Goal: Check status: Check status

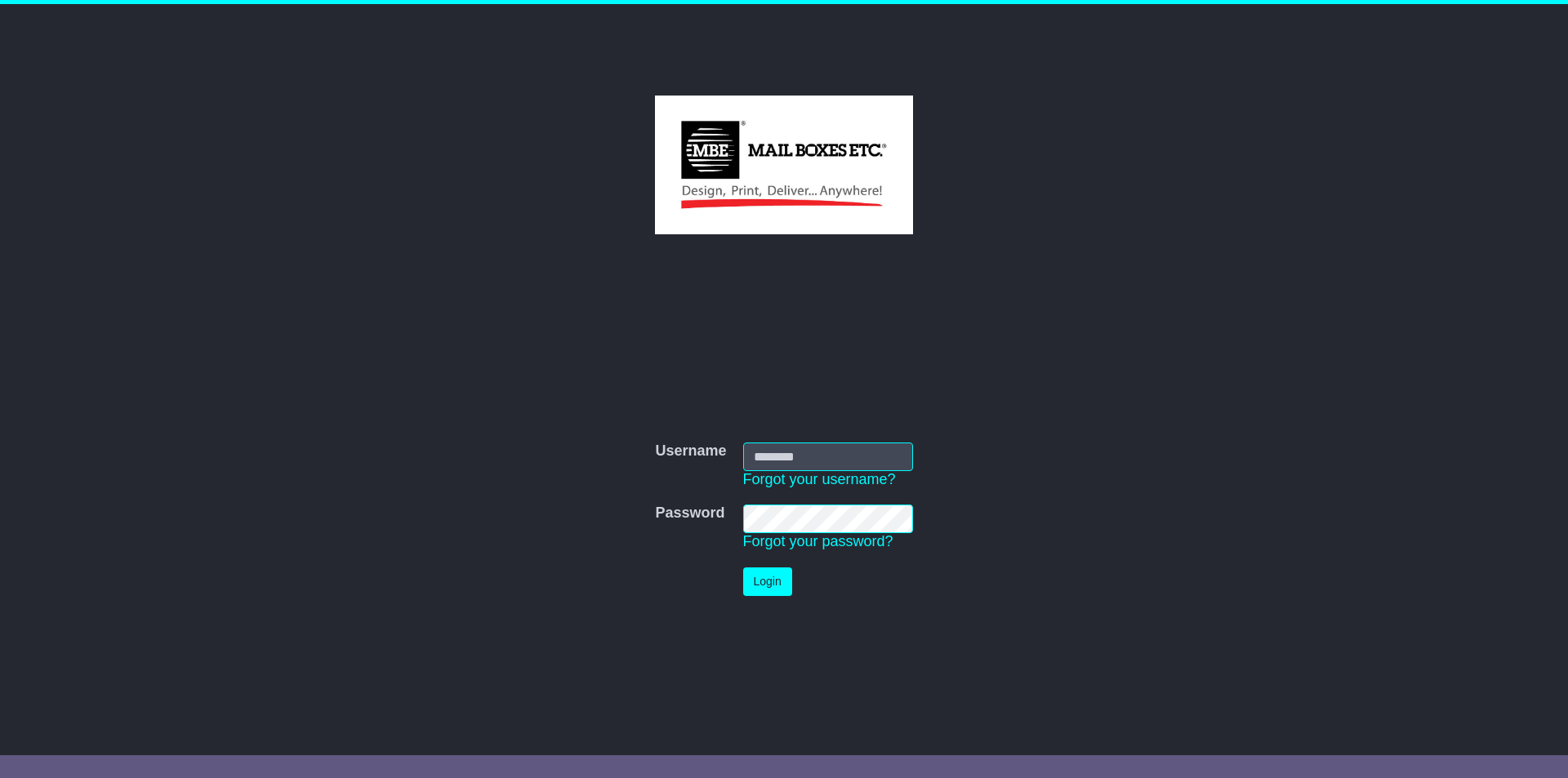
type input "**********"
click at [766, 587] on button "Login" at bounding box center [768, 582] width 49 height 29
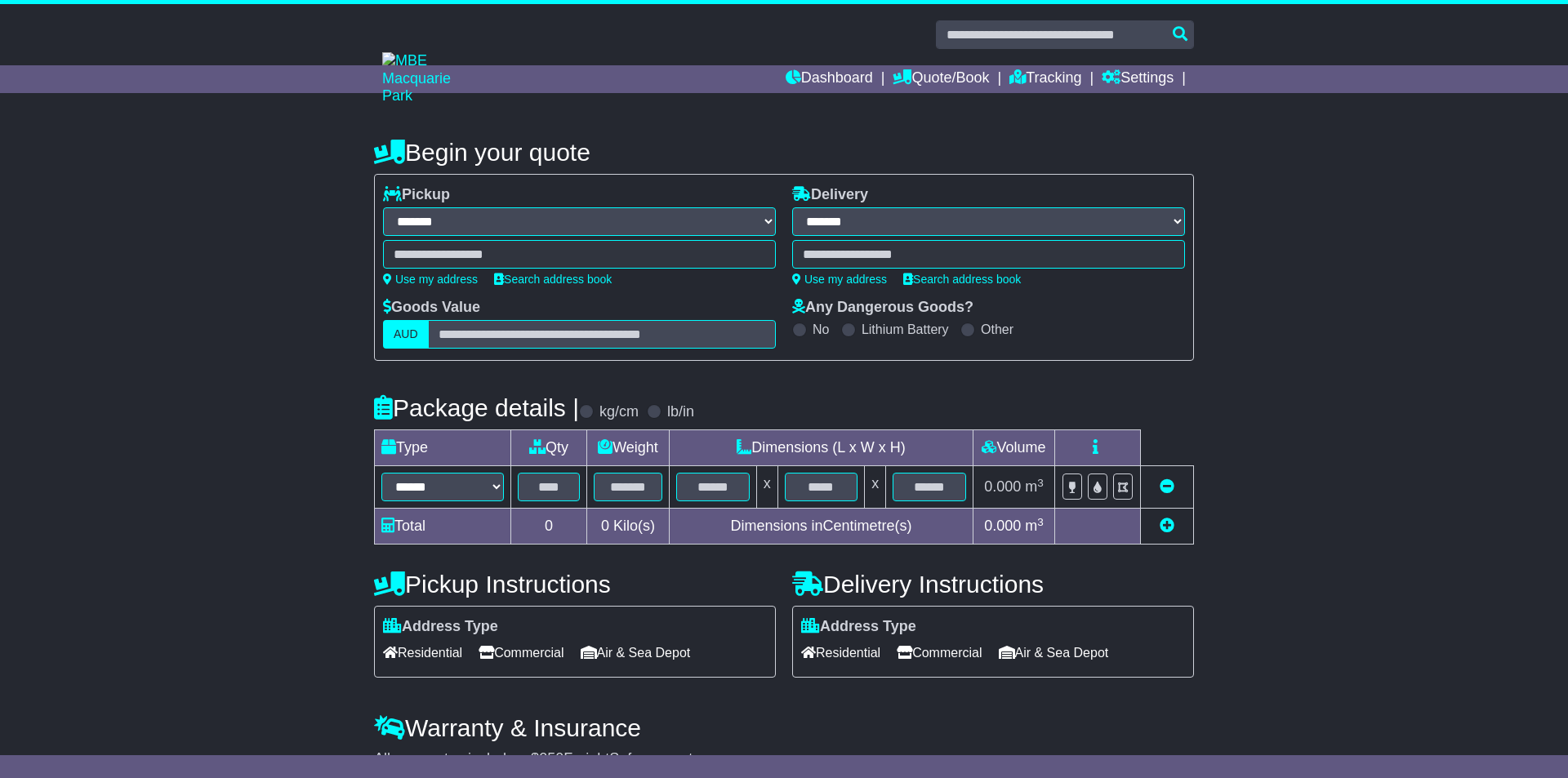
select select "**"
click at [1027, 74] on link "Tracking" at bounding box center [1039, 79] width 72 height 28
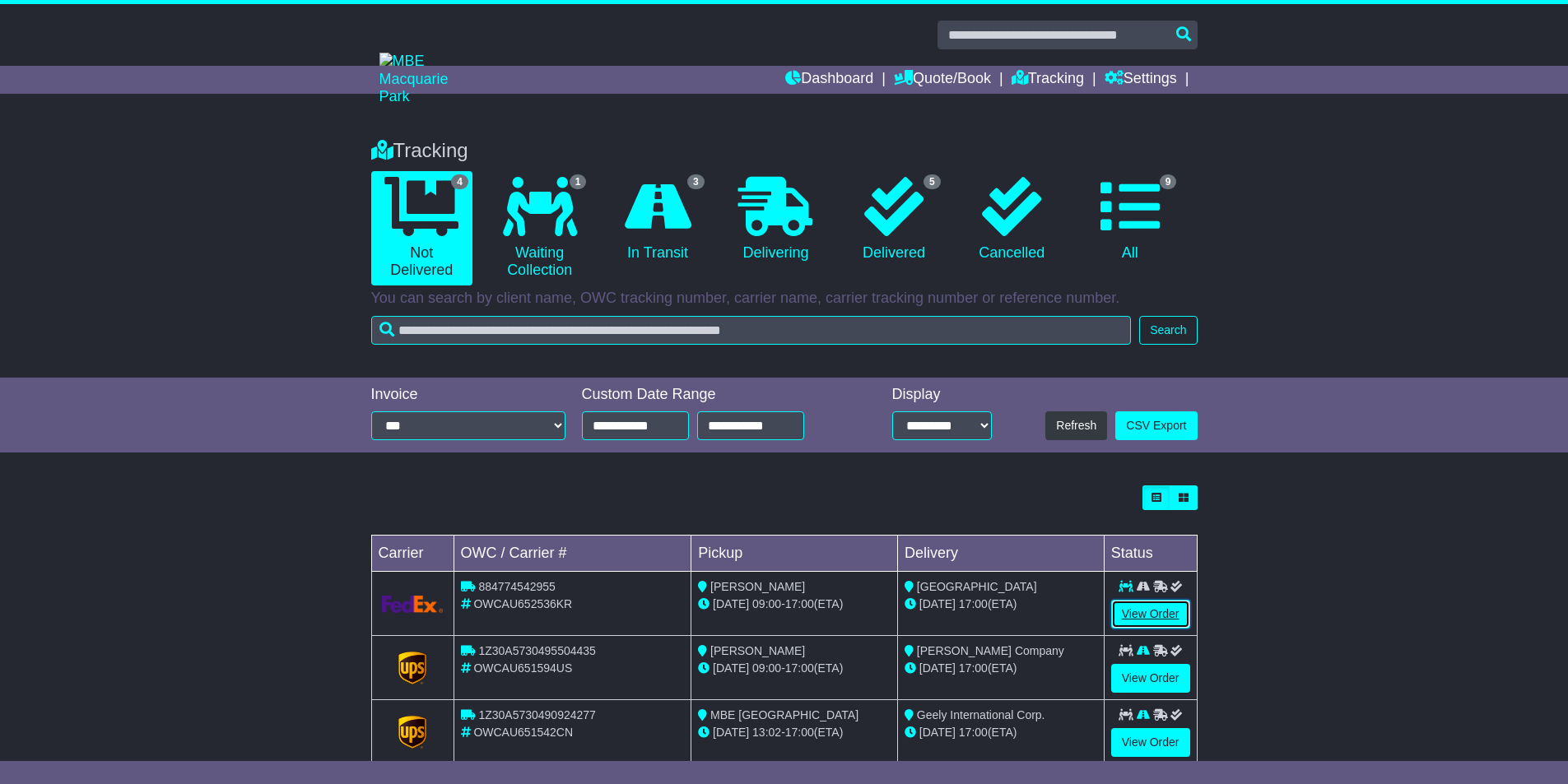
click at [1176, 619] on link "View Order" at bounding box center [1150, 614] width 79 height 29
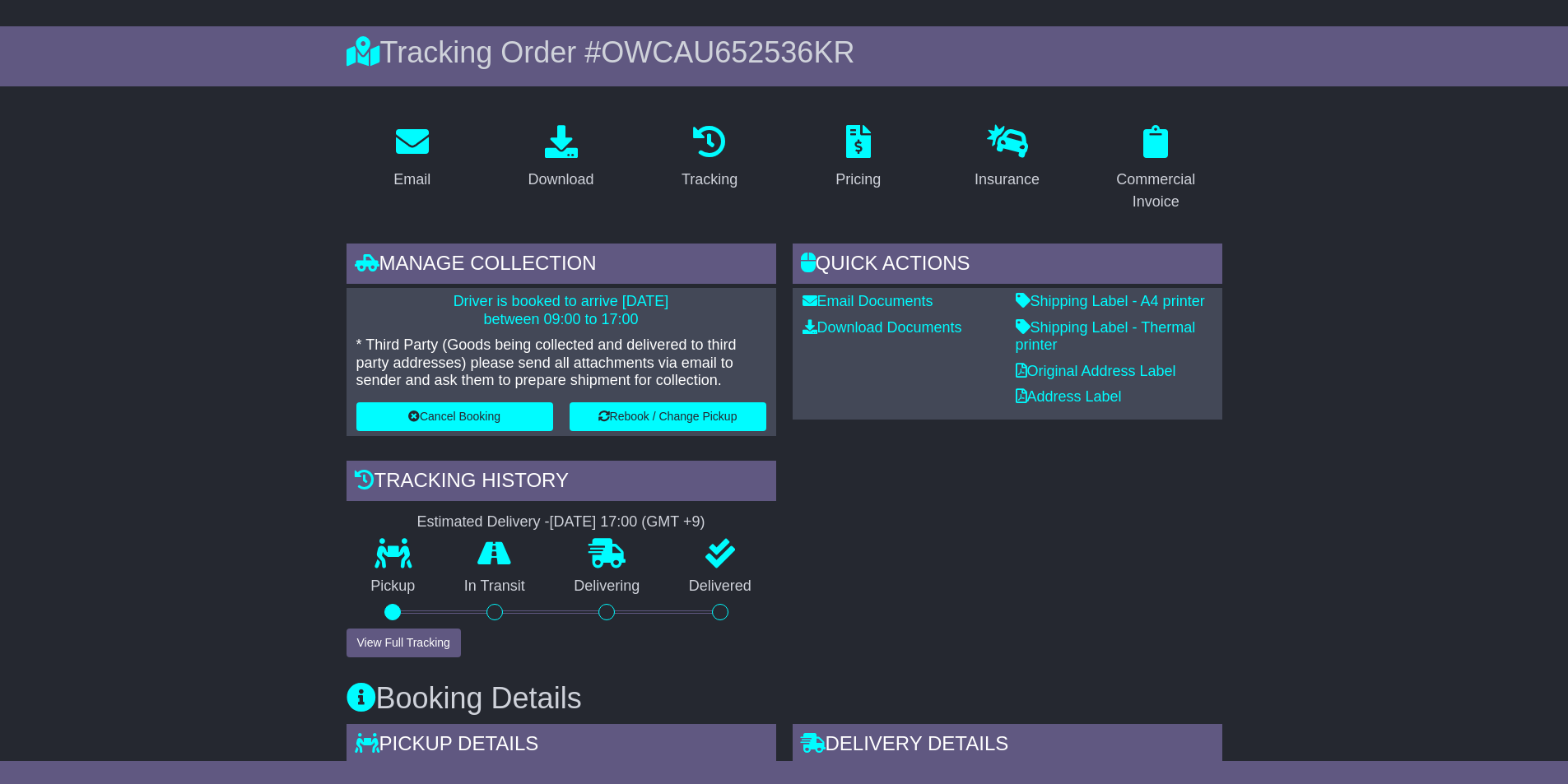
scroll to position [164, 0]
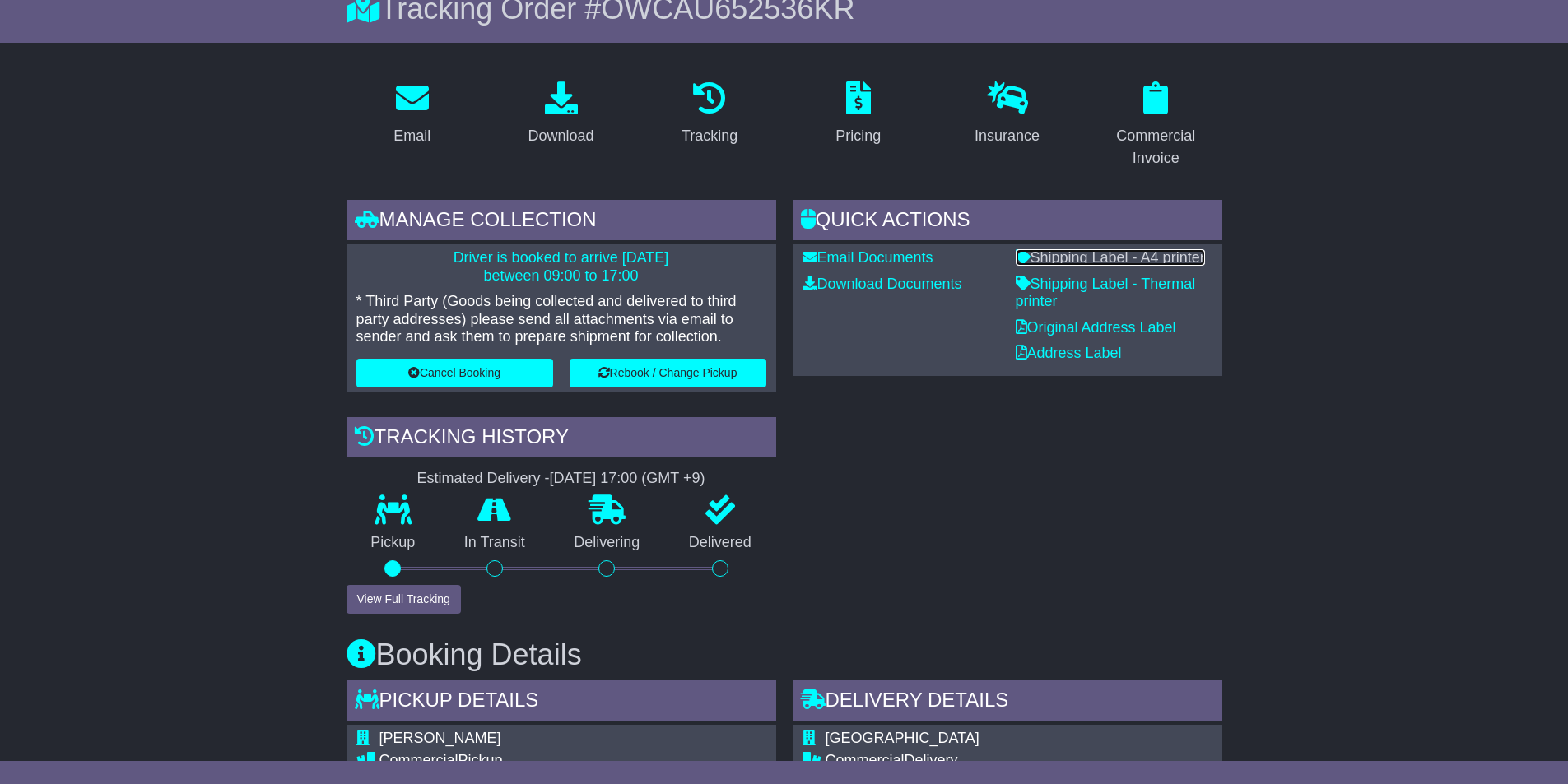
click at [1101, 259] on link "Shipping Label - A4 printer" at bounding box center [1110, 257] width 189 height 16
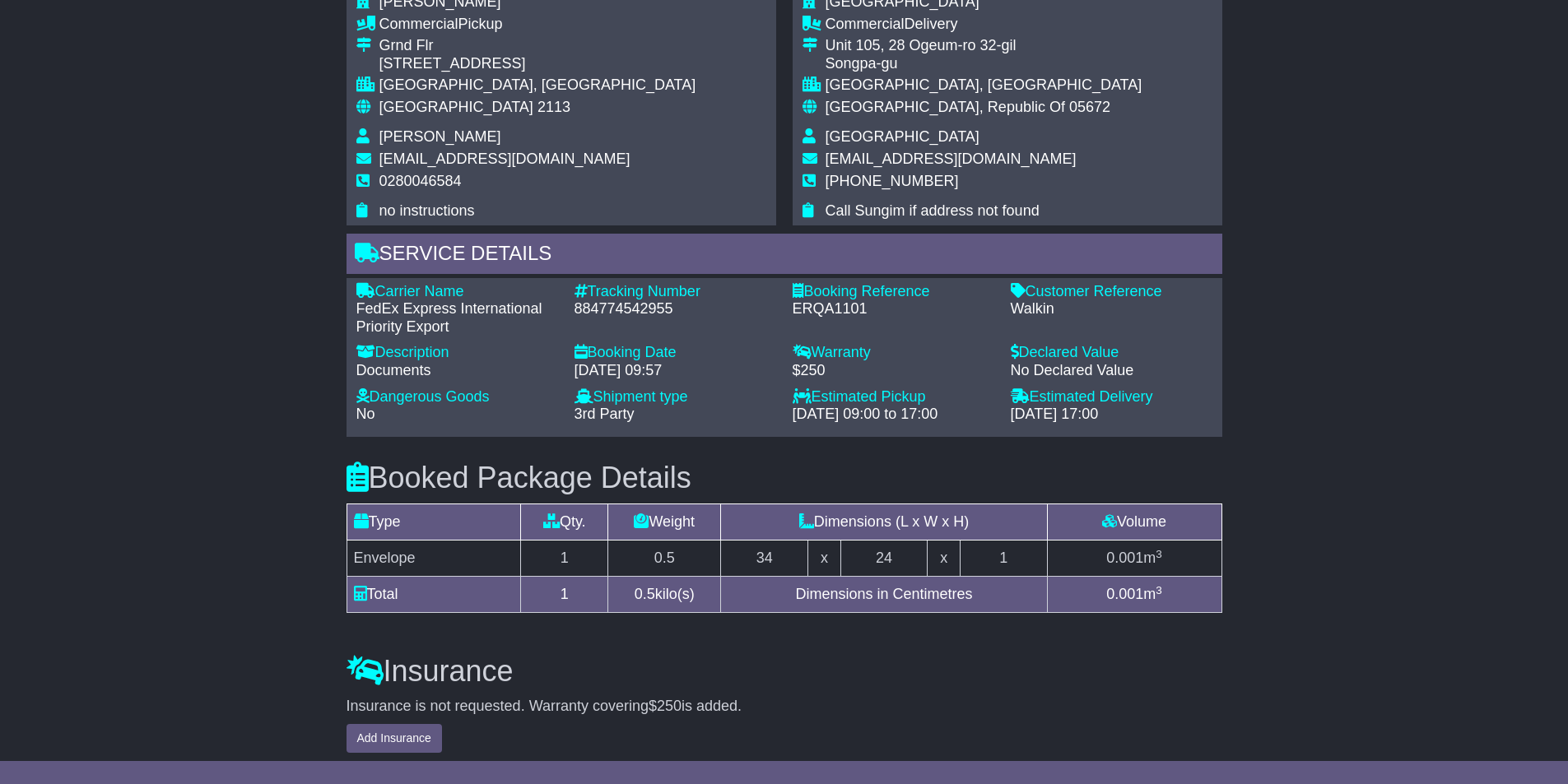
scroll to position [884, 0]
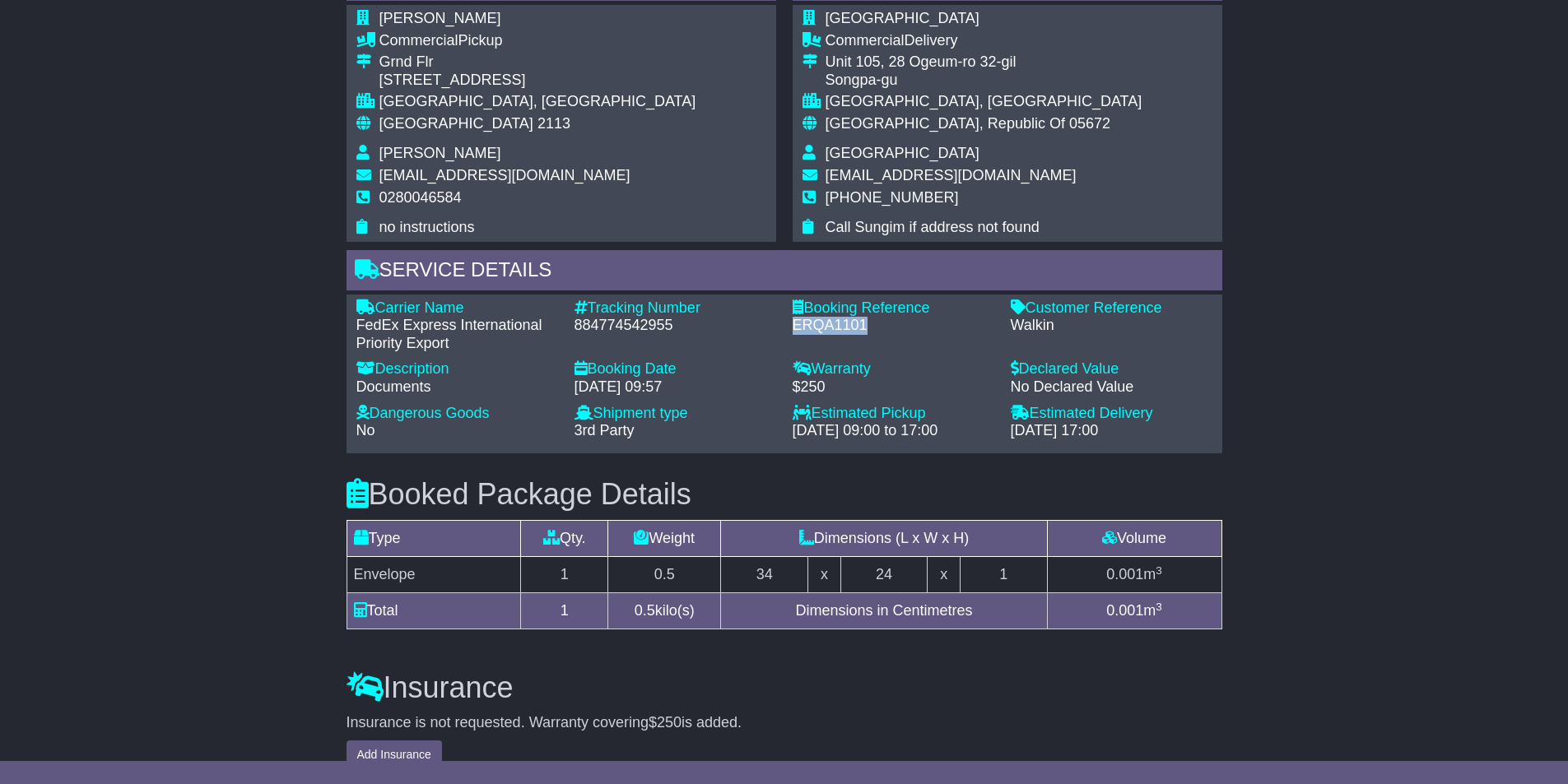
drag, startPoint x: 868, startPoint y: 325, endPoint x: 791, endPoint y: 329, distance: 77.1
click at [791, 329] on div "Booking Reference - ERQA1101" at bounding box center [893, 326] width 218 height 54
copy div "ERQA1101"
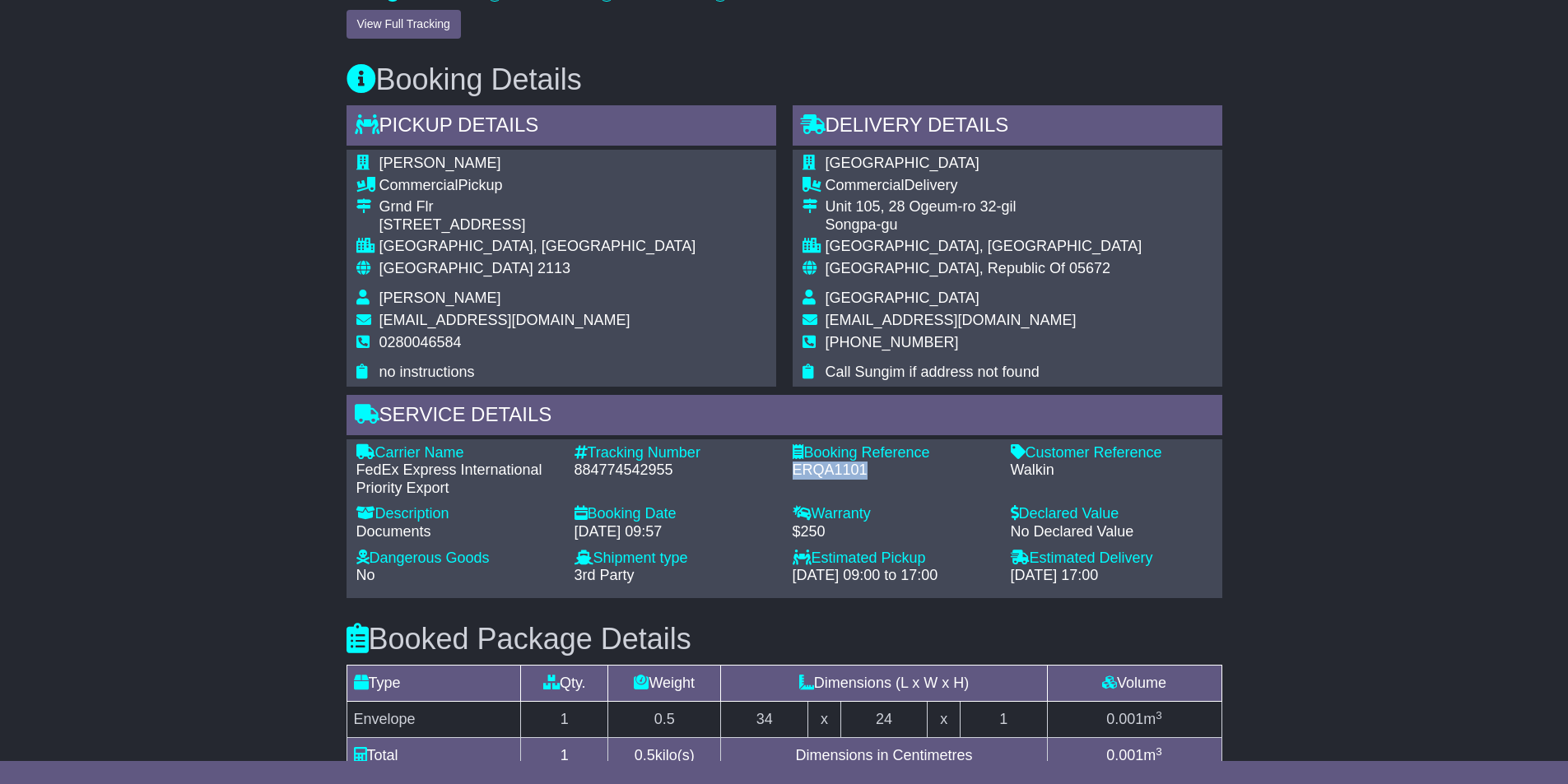
scroll to position [741, 0]
drag, startPoint x: 827, startPoint y: 271, endPoint x: 993, endPoint y: 267, distance: 166.0
click at [993, 267] on div "Korea, Republic Of 05672" at bounding box center [983, 268] width 317 height 18
copy div "Korea, Republic Of 05672"
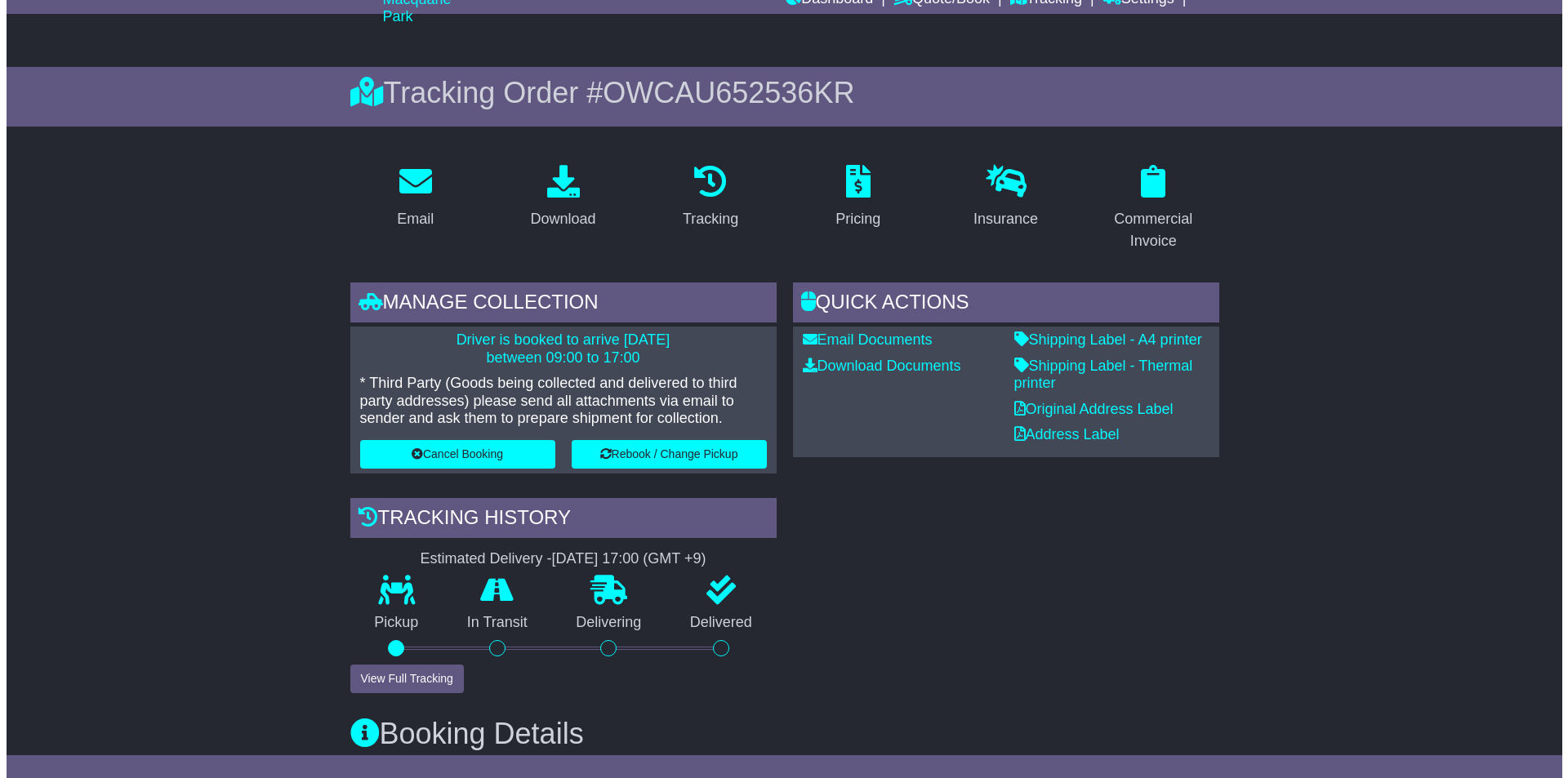
scroll to position [0, 0]
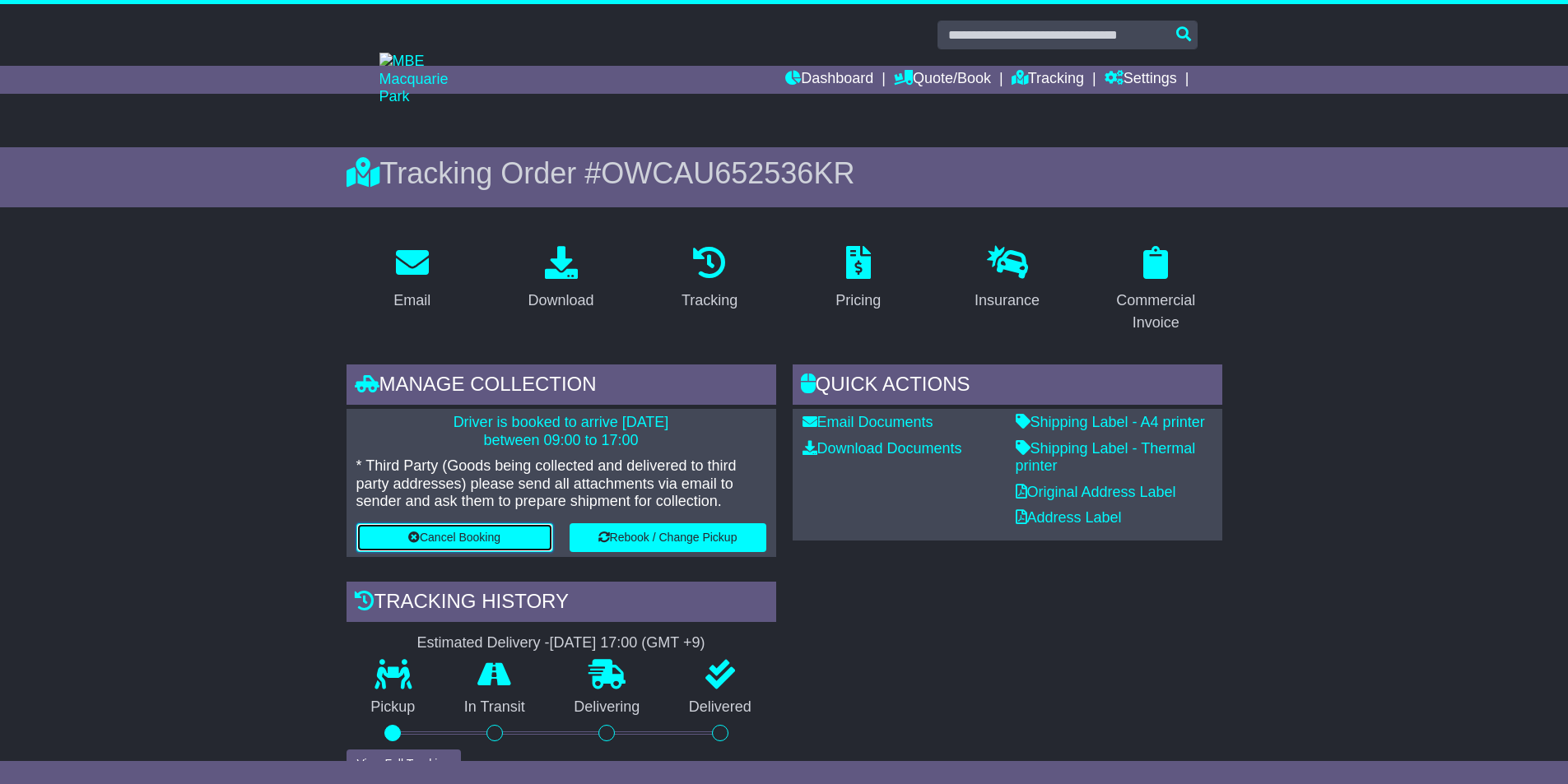
click at [457, 532] on button "Cancel Booking" at bounding box center [455, 538] width 197 height 29
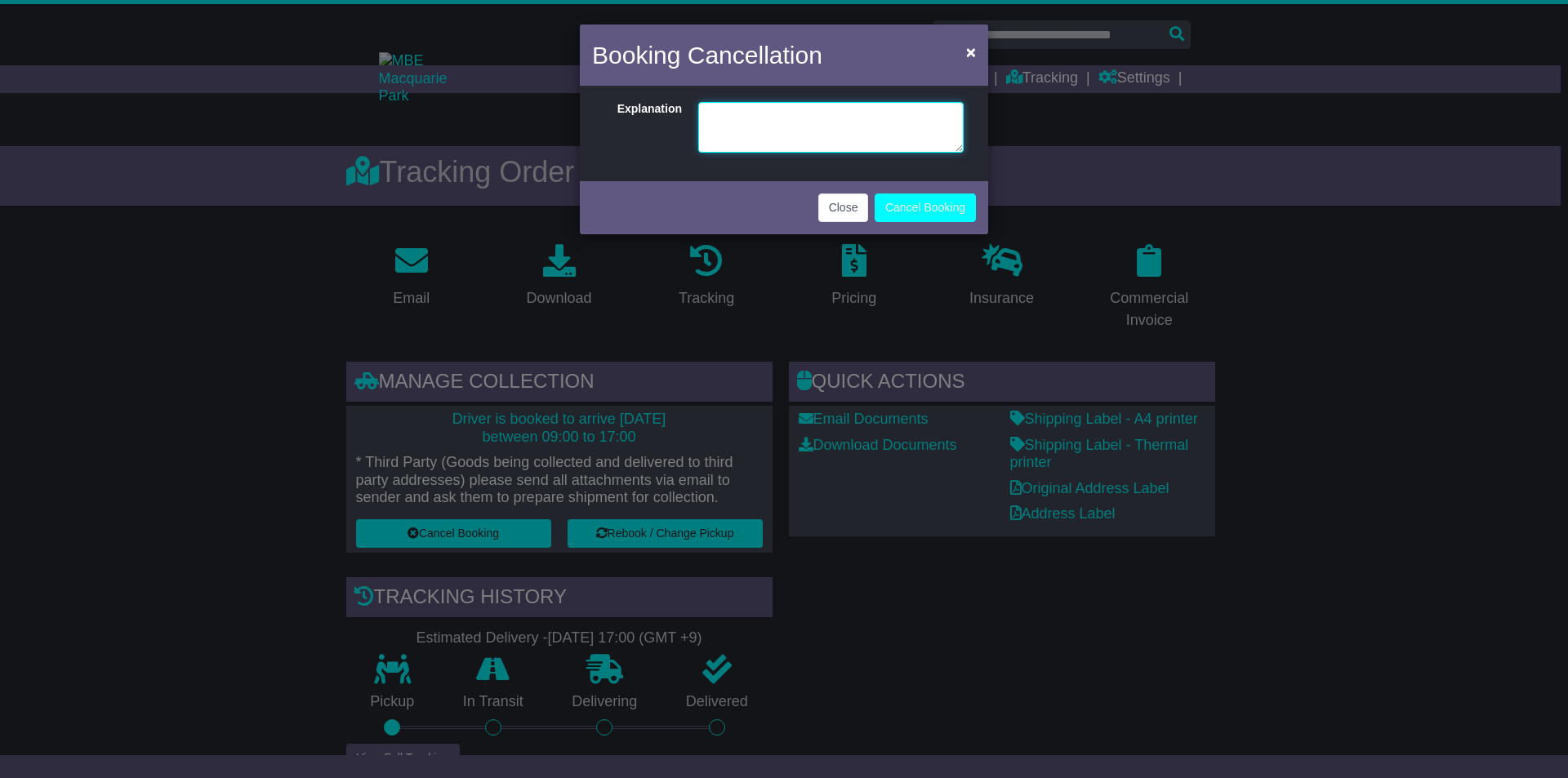
click at [723, 125] on textarea at bounding box center [831, 128] width 265 height 51
type textarea "**********"
click at [926, 194] on button "Cancel Booking" at bounding box center [926, 208] width 101 height 29
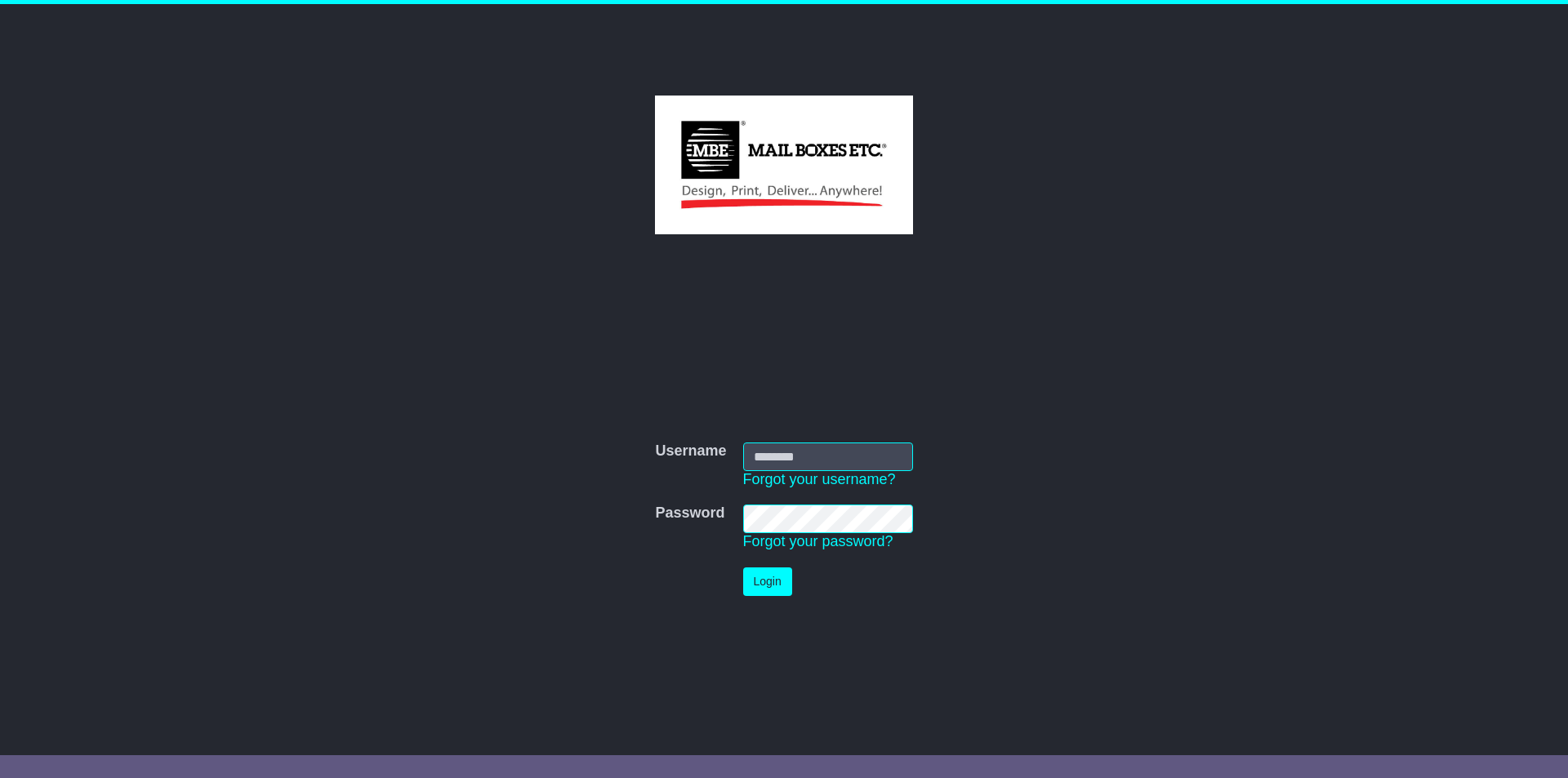
type input "**********"
click at [762, 582] on button "Login" at bounding box center [768, 582] width 49 height 29
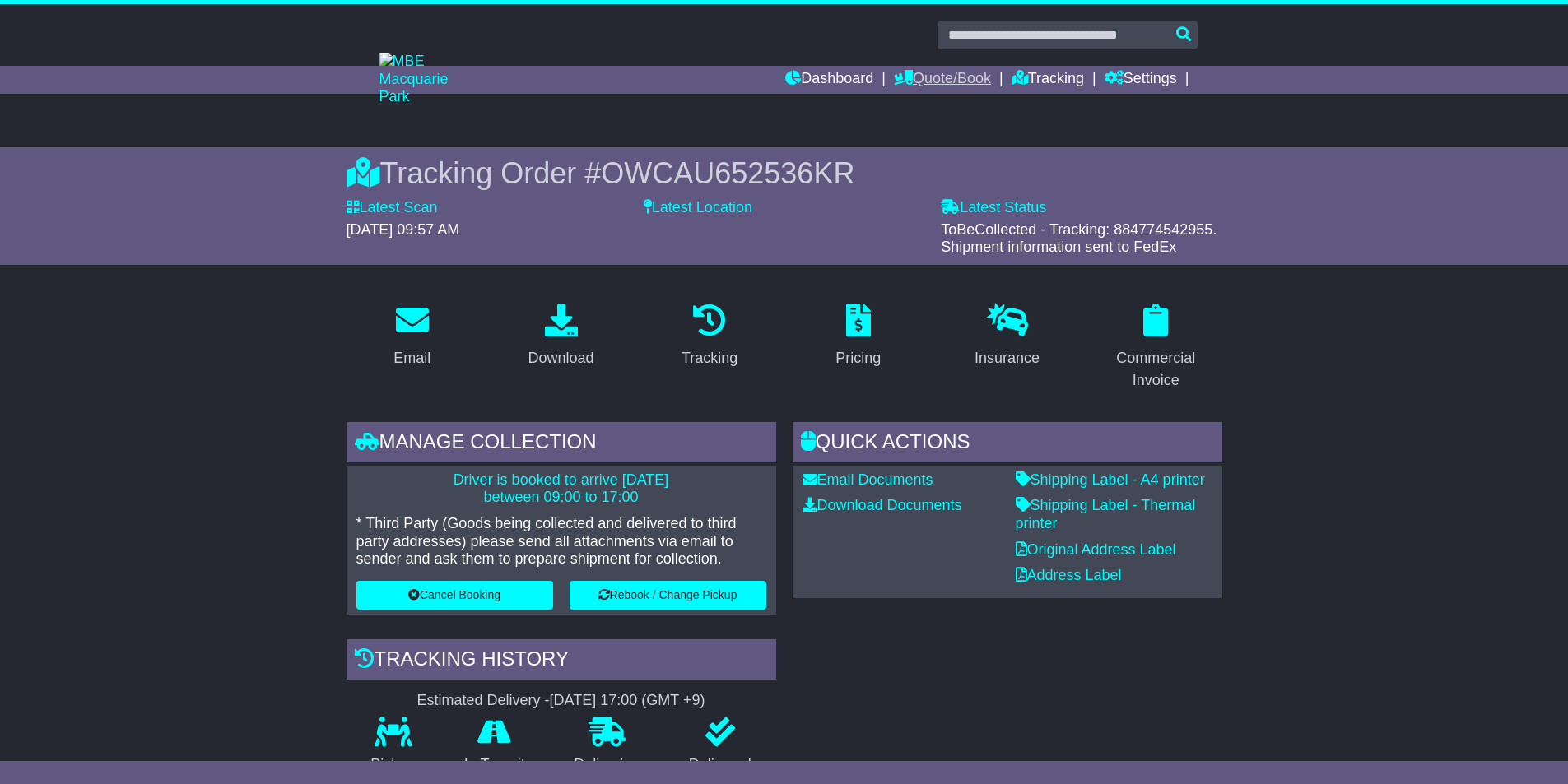
click at [927, 78] on link "Quote/Book" at bounding box center [942, 79] width 97 height 28
click at [926, 119] on link "International" at bounding box center [959, 126] width 130 height 18
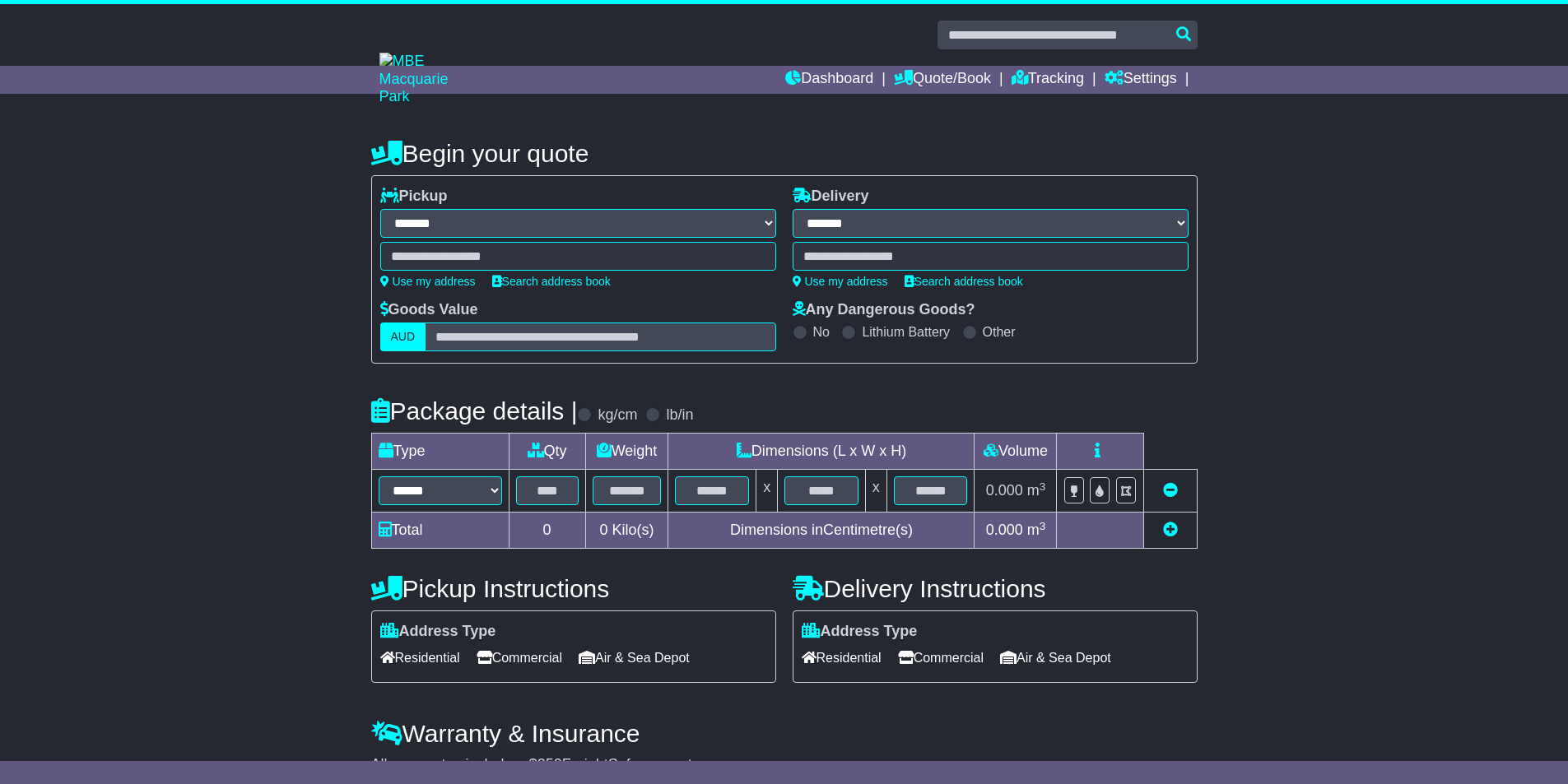
select select "**"
click at [1044, 78] on link "Tracking" at bounding box center [1047, 79] width 72 height 28
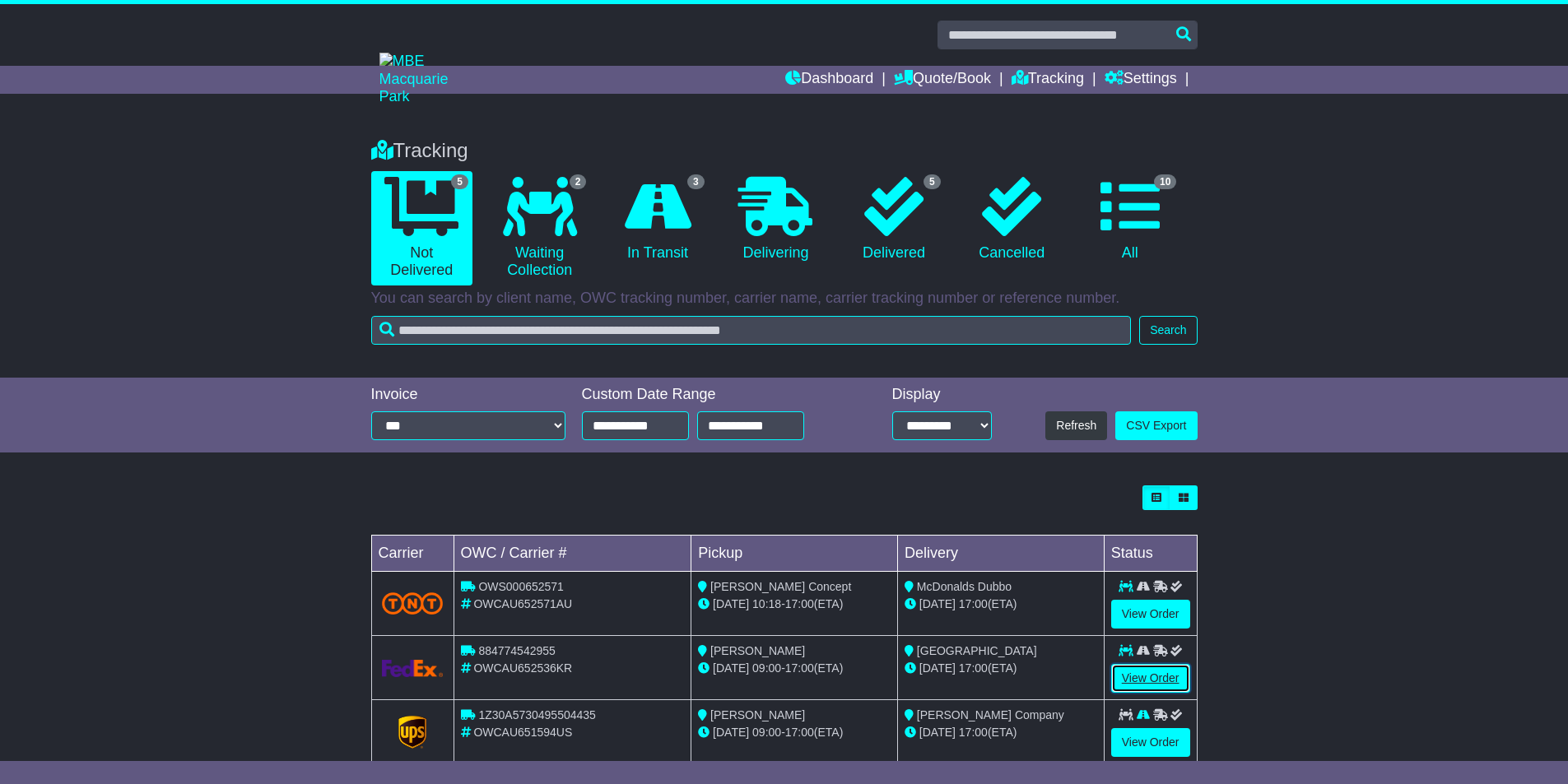
click at [1144, 680] on link "View Order" at bounding box center [1150, 679] width 79 height 29
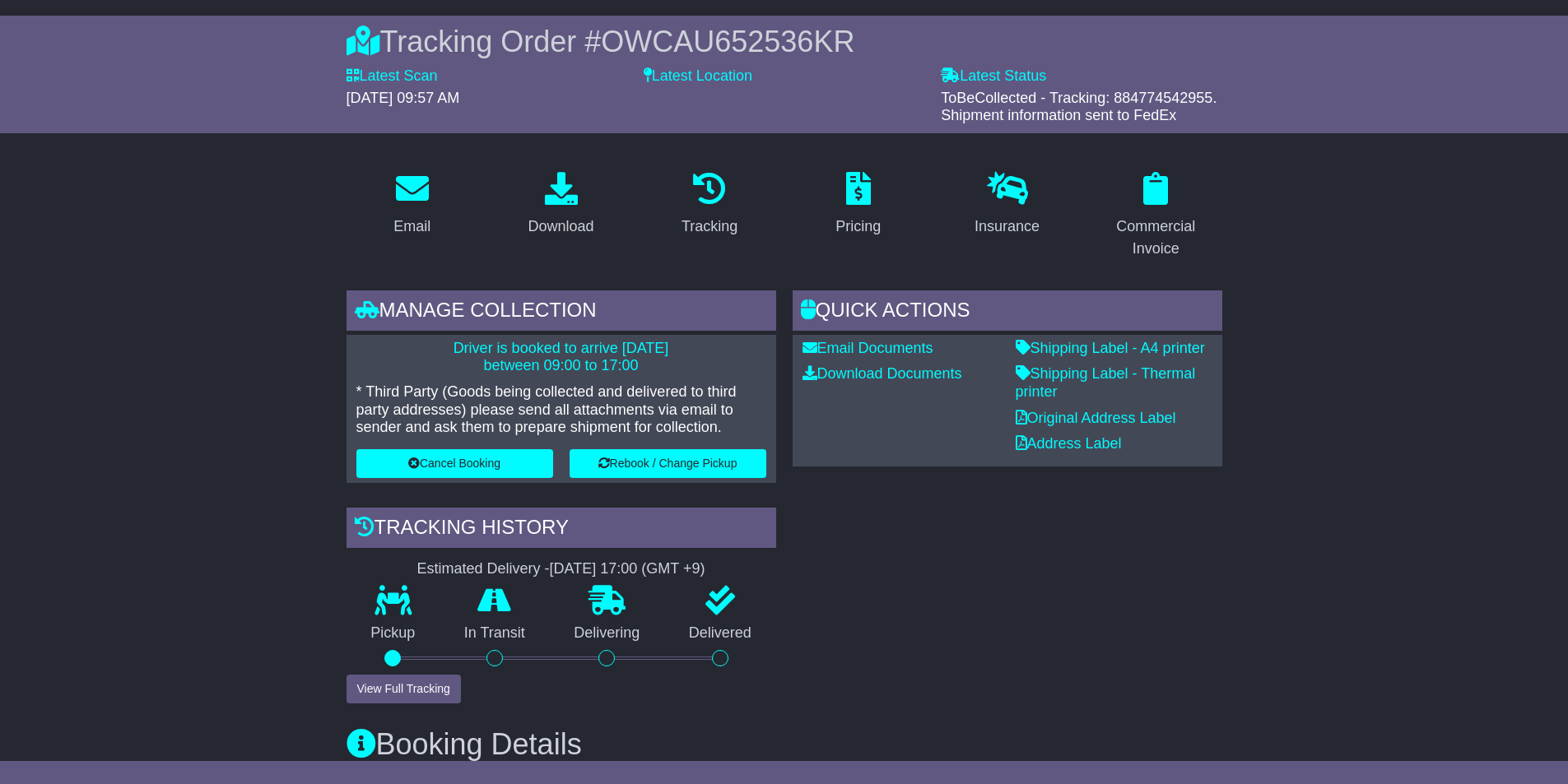
scroll to position [82, 0]
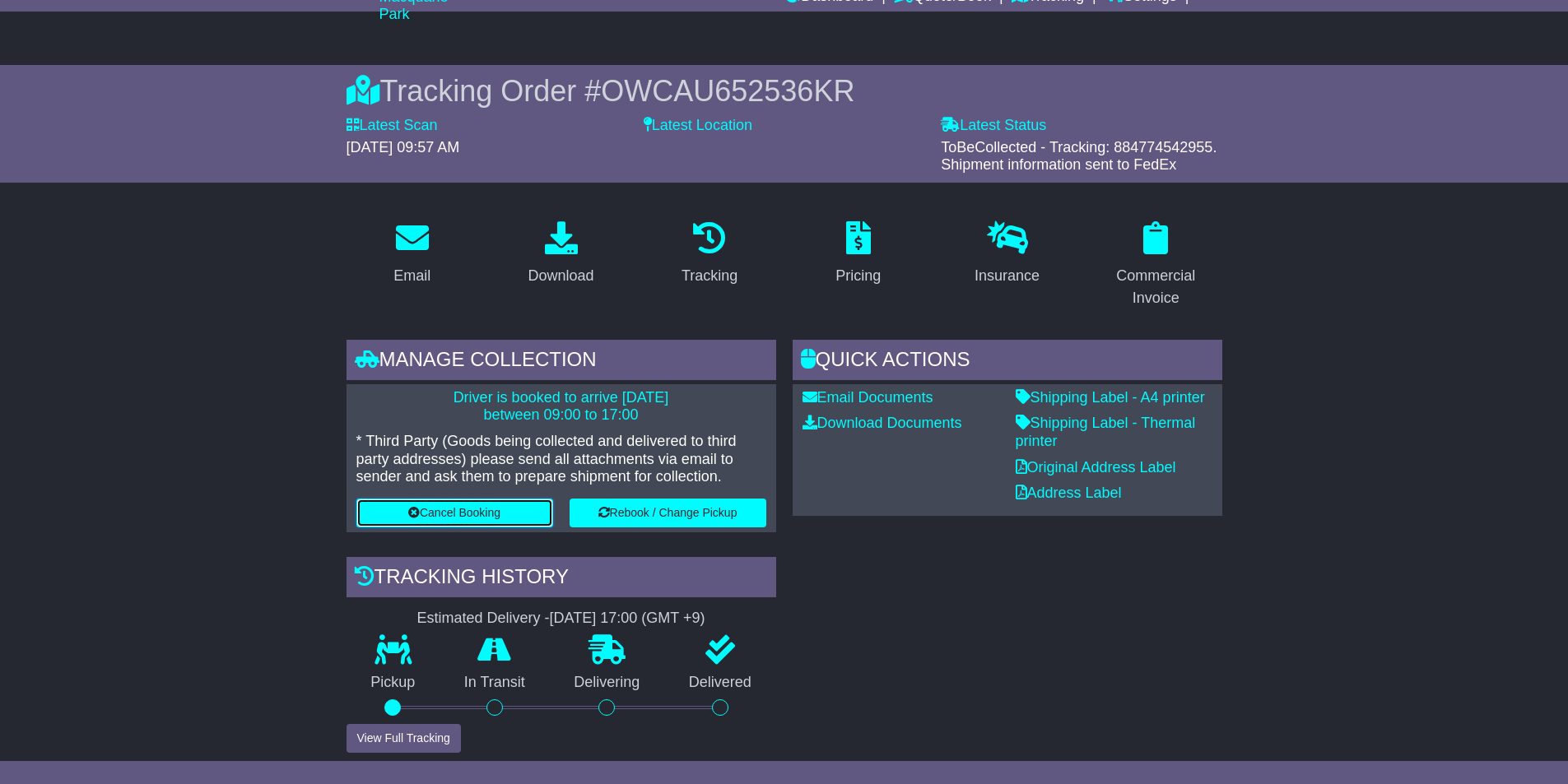
click at [417, 501] on button "Cancel Booking" at bounding box center [455, 513] width 197 height 29
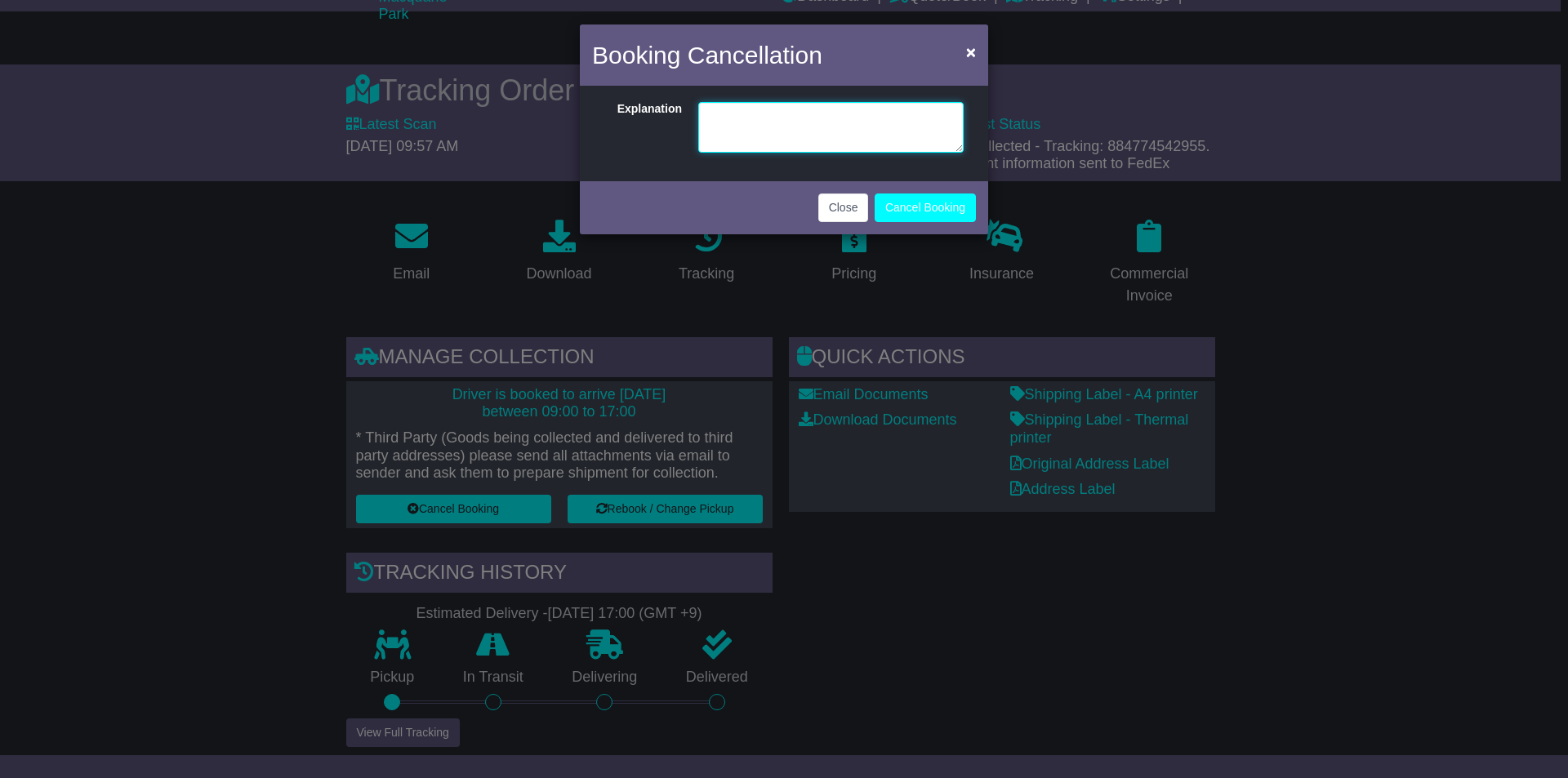
click at [729, 124] on textarea at bounding box center [831, 128] width 265 height 51
type textarea "**********"
click at [918, 217] on button "Cancel Booking" at bounding box center [926, 208] width 101 height 29
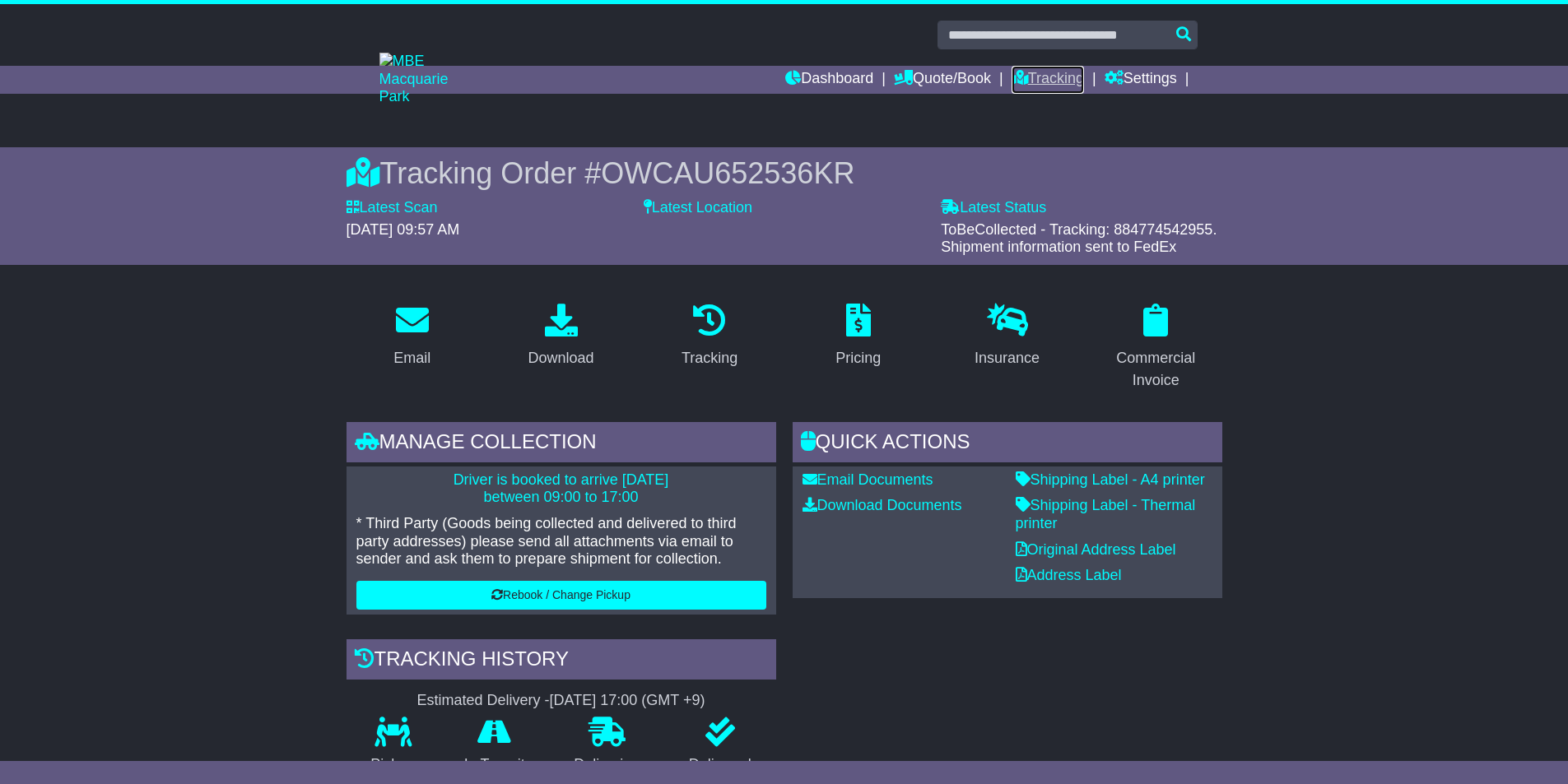
click at [1074, 76] on link "Tracking" at bounding box center [1047, 79] width 72 height 28
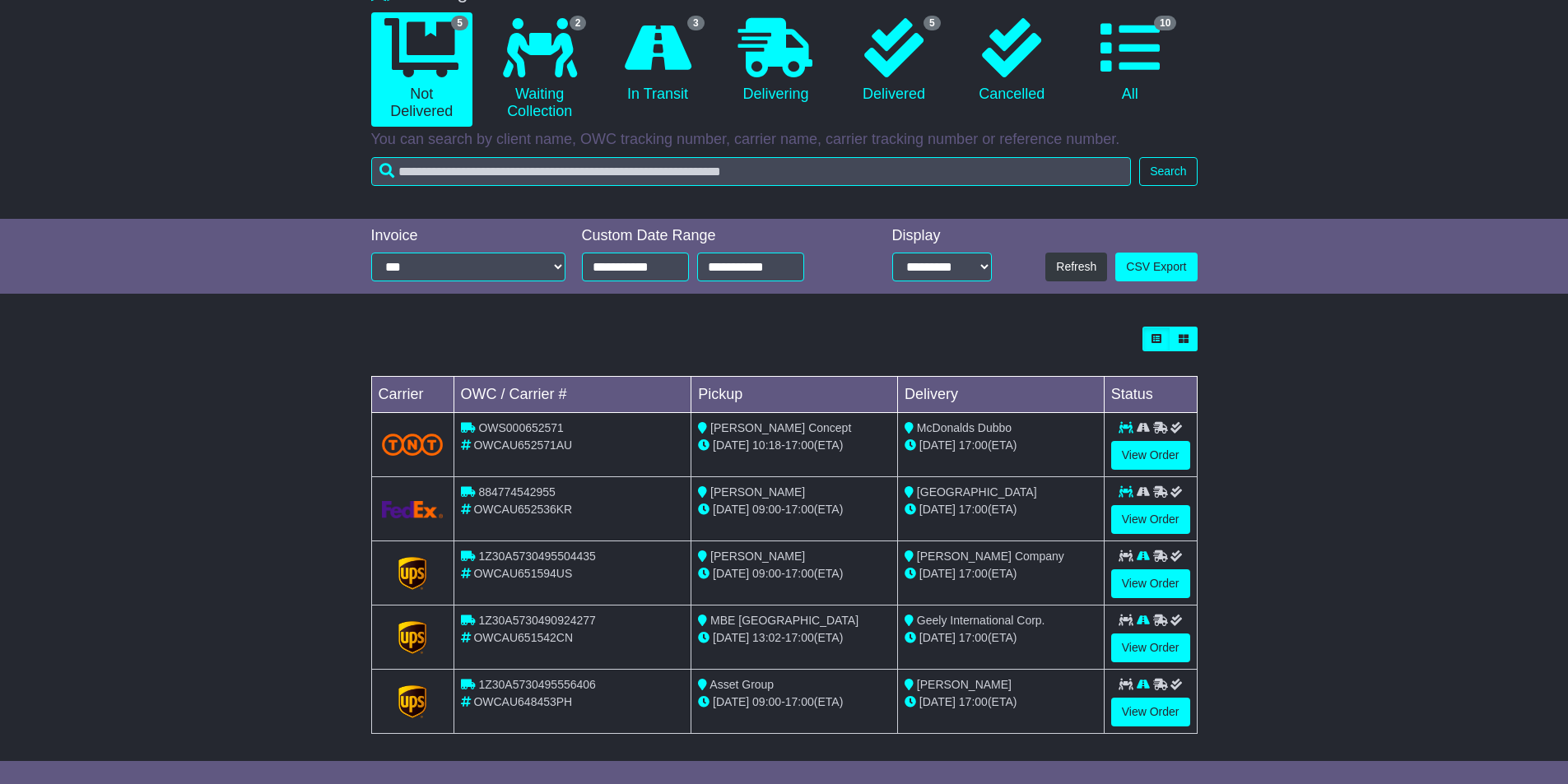
scroll to position [167, 0]
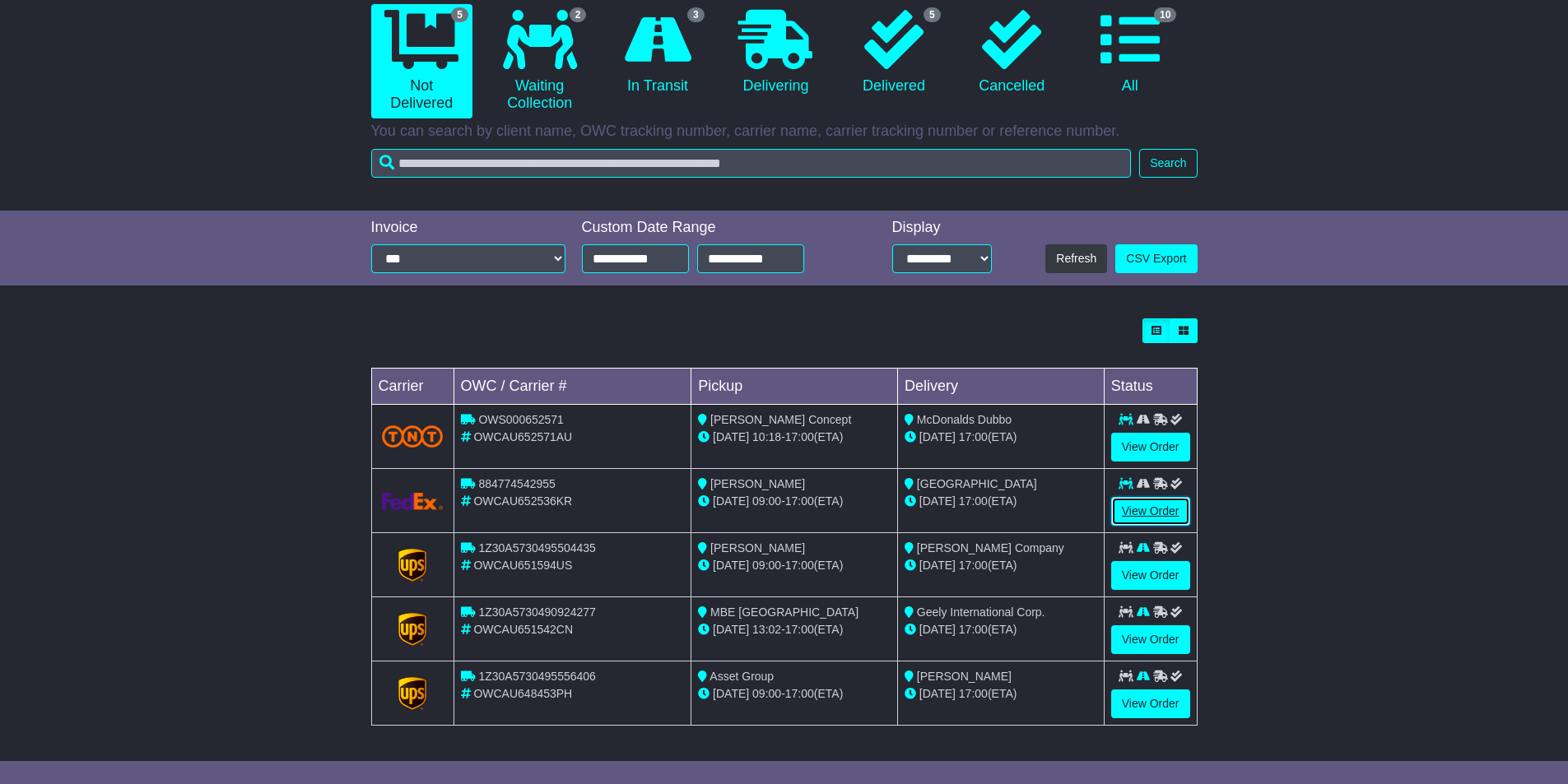
click at [1136, 504] on link "View Order" at bounding box center [1150, 512] width 79 height 29
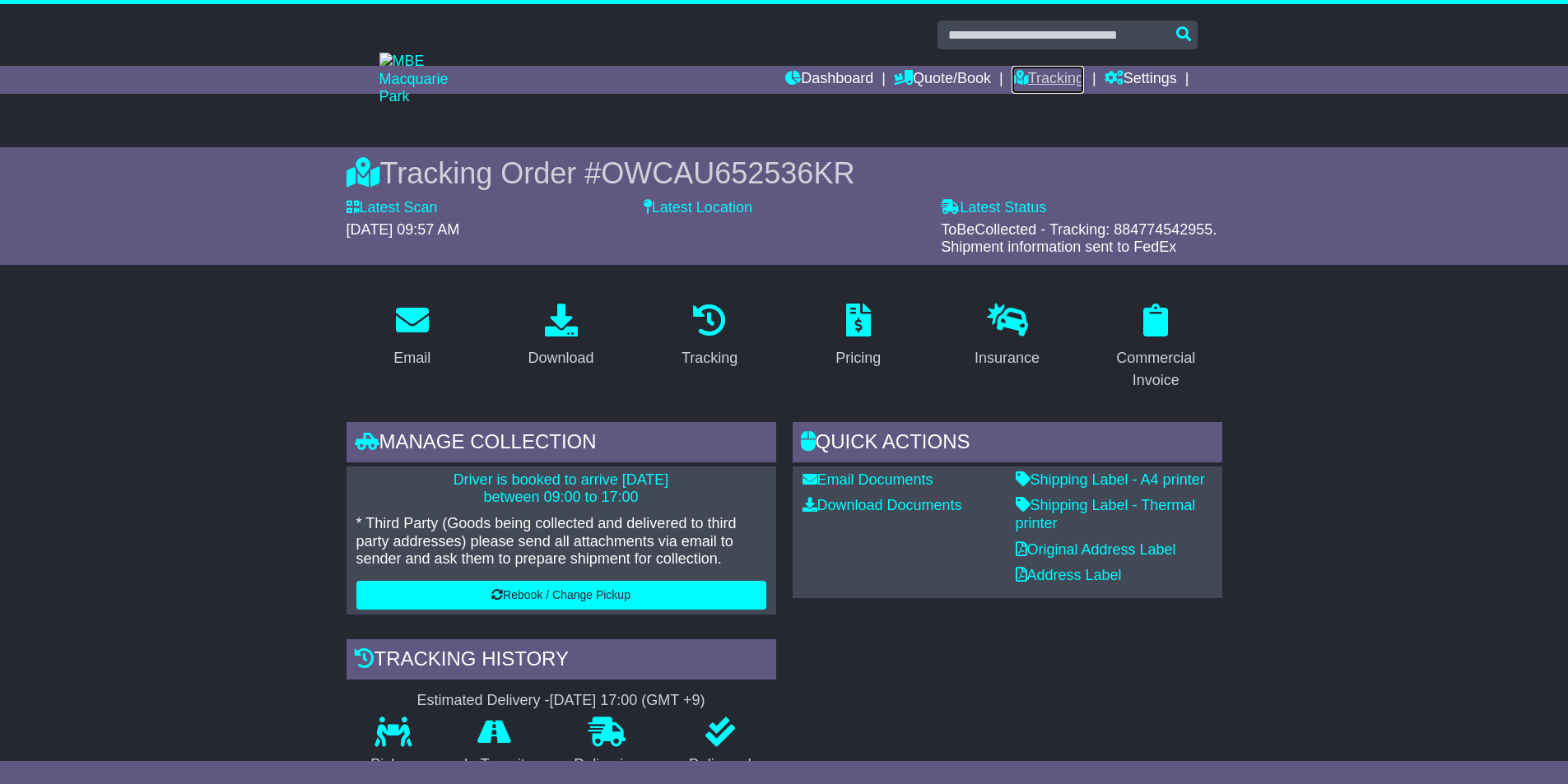
click at [1050, 76] on link "Tracking" at bounding box center [1047, 79] width 72 height 28
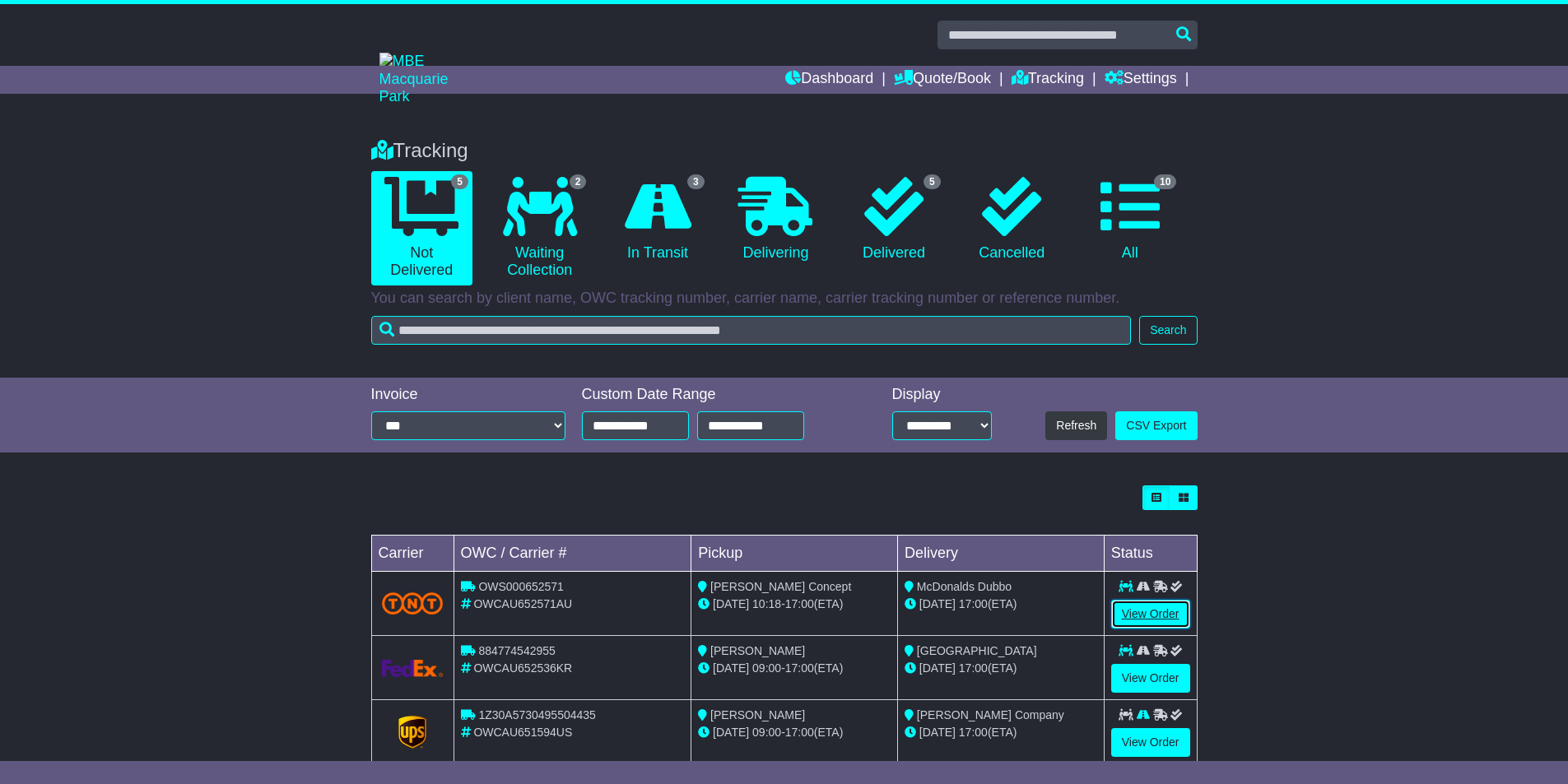
click at [1153, 624] on link "View Order" at bounding box center [1150, 614] width 79 height 29
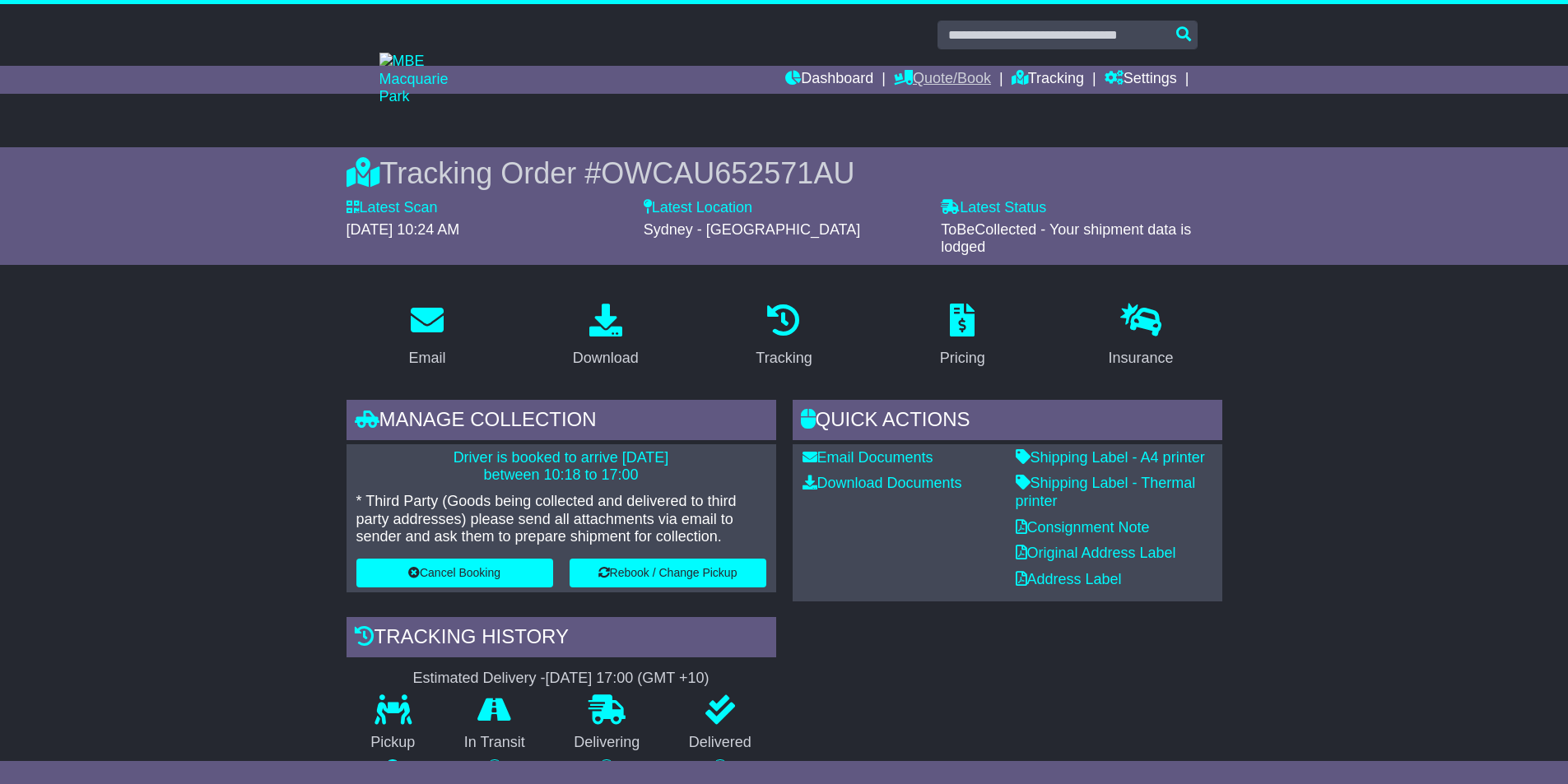
click at [949, 77] on link "Quote/Book" at bounding box center [942, 79] width 97 height 28
click at [1057, 73] on link "Tracking" at bounding box center [1047, 79] width 72 height 28
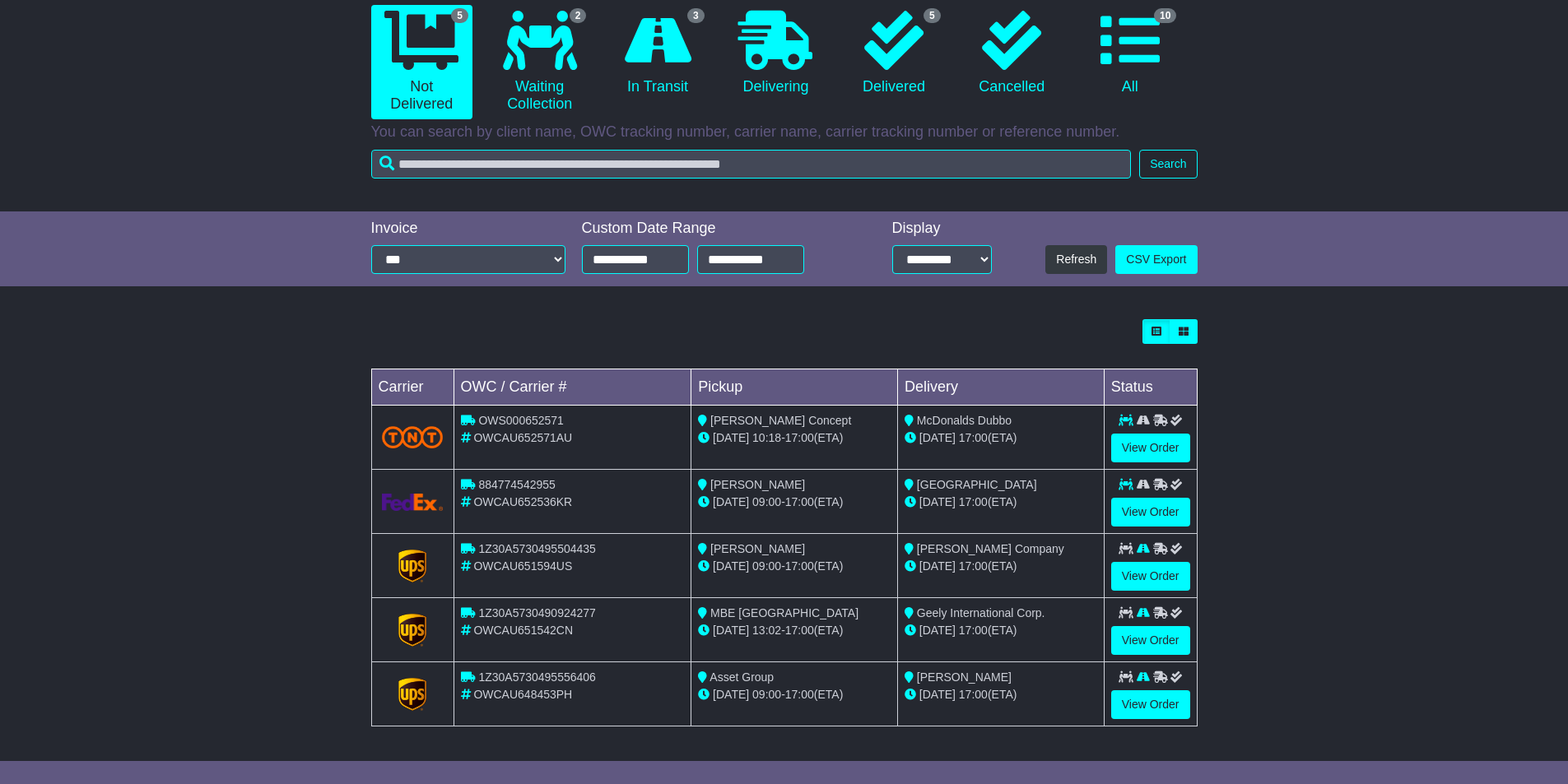
scroll to position [167, 0]
click at [1153, 507] on link "View Order" at bounding box center [1150, 512] width 79 height 29
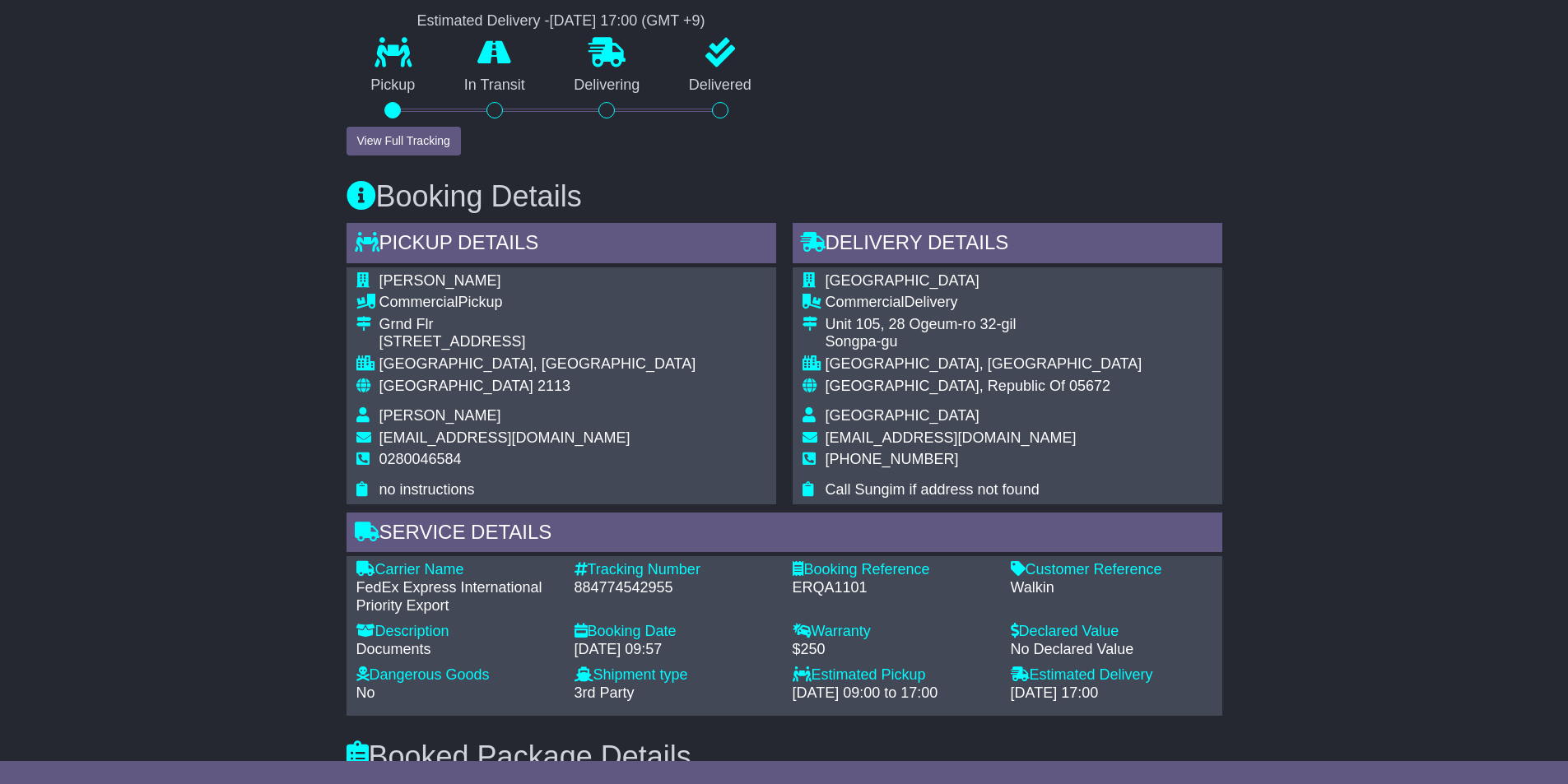
scroll to position [823, 0]
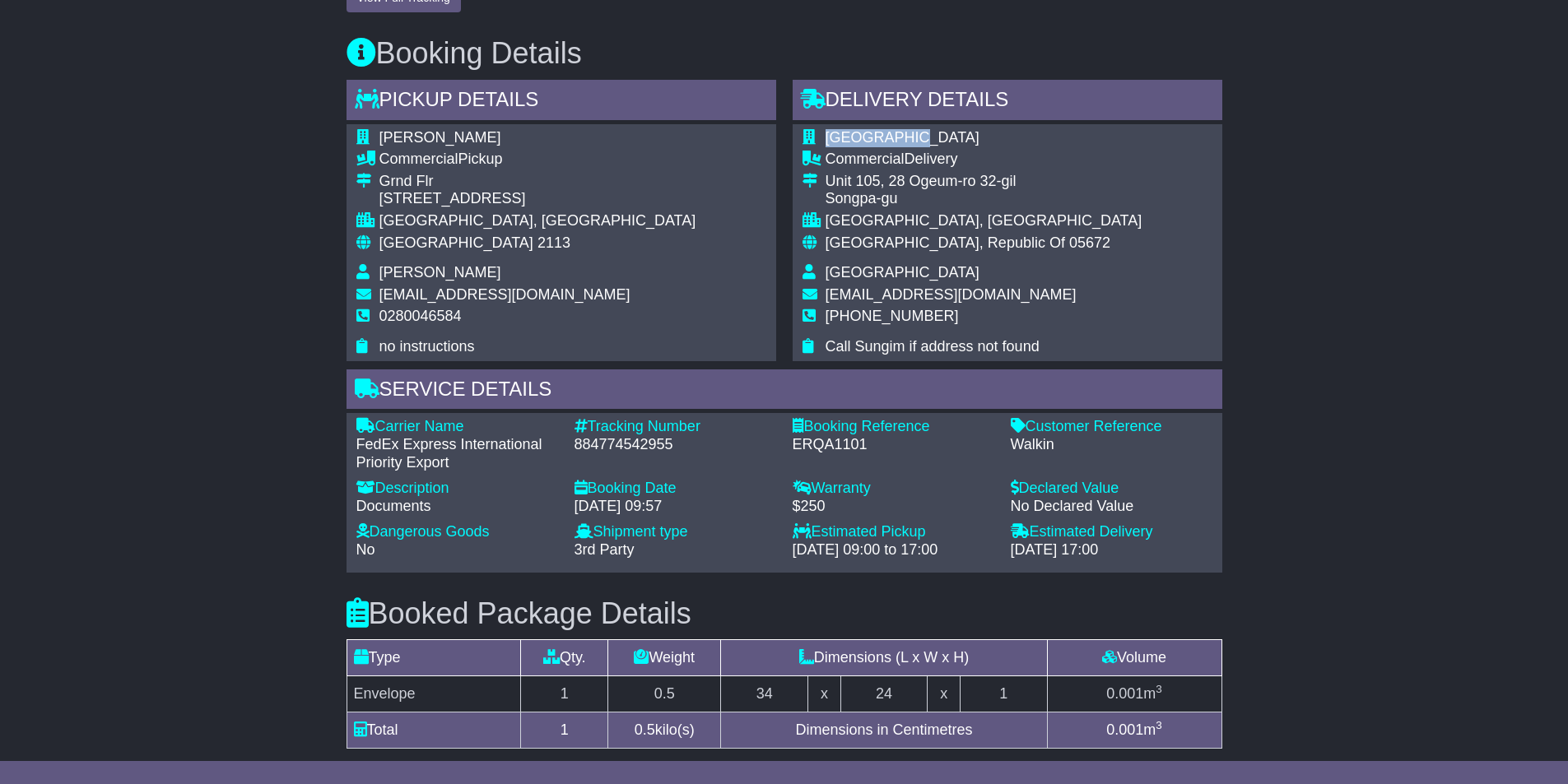
drag, startPoint x: 825, startPoint y: 139, endPoint x: 911, endPoint y: 138, distance: 86.0
click at [911, 138] on td "Sungim Park" at bounding box center [983, 141] width 317 height 22
copy span "Sungim Park"
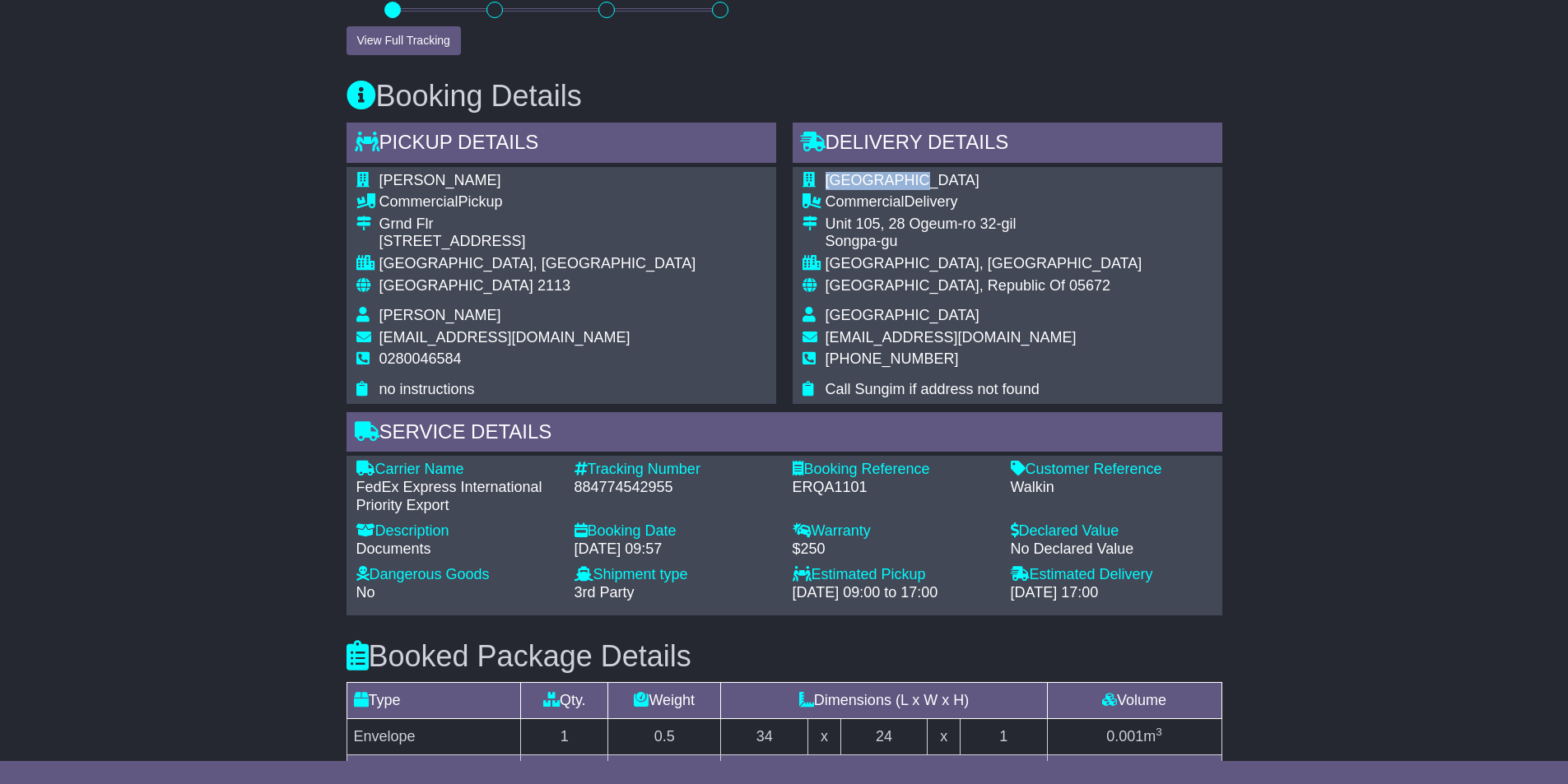
scroll to position [741, 0]
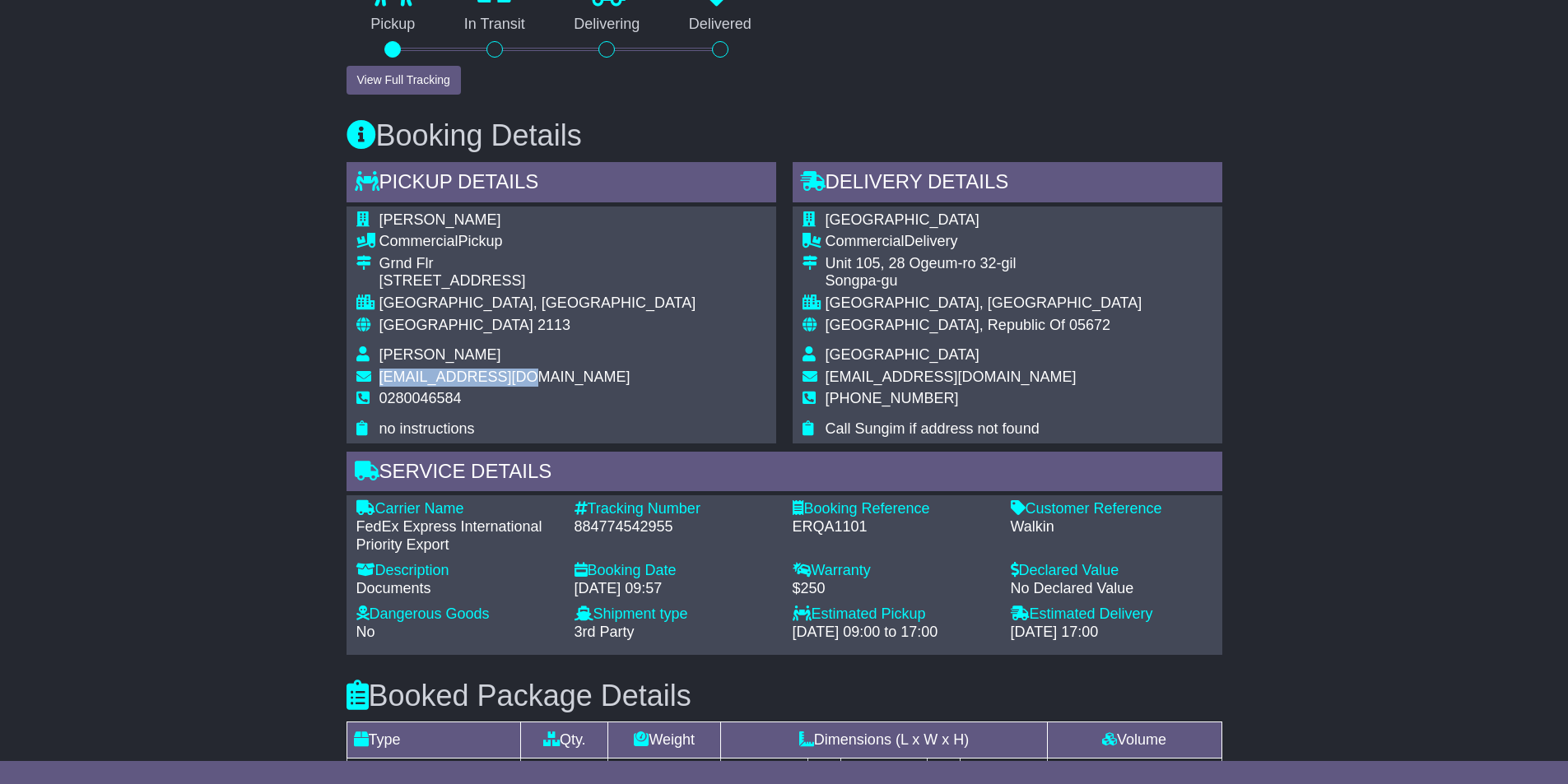
drag, startPoint x: 526, startPoint y: 375, endPoint x: 372, endPoint y: 374, distance: 154.0
click at [372, 374] on tr "kwakjw85@gmail.com" at bounding box center [526, 380] width 340 height 22
copy tr "kwakjw85@gmail.com"
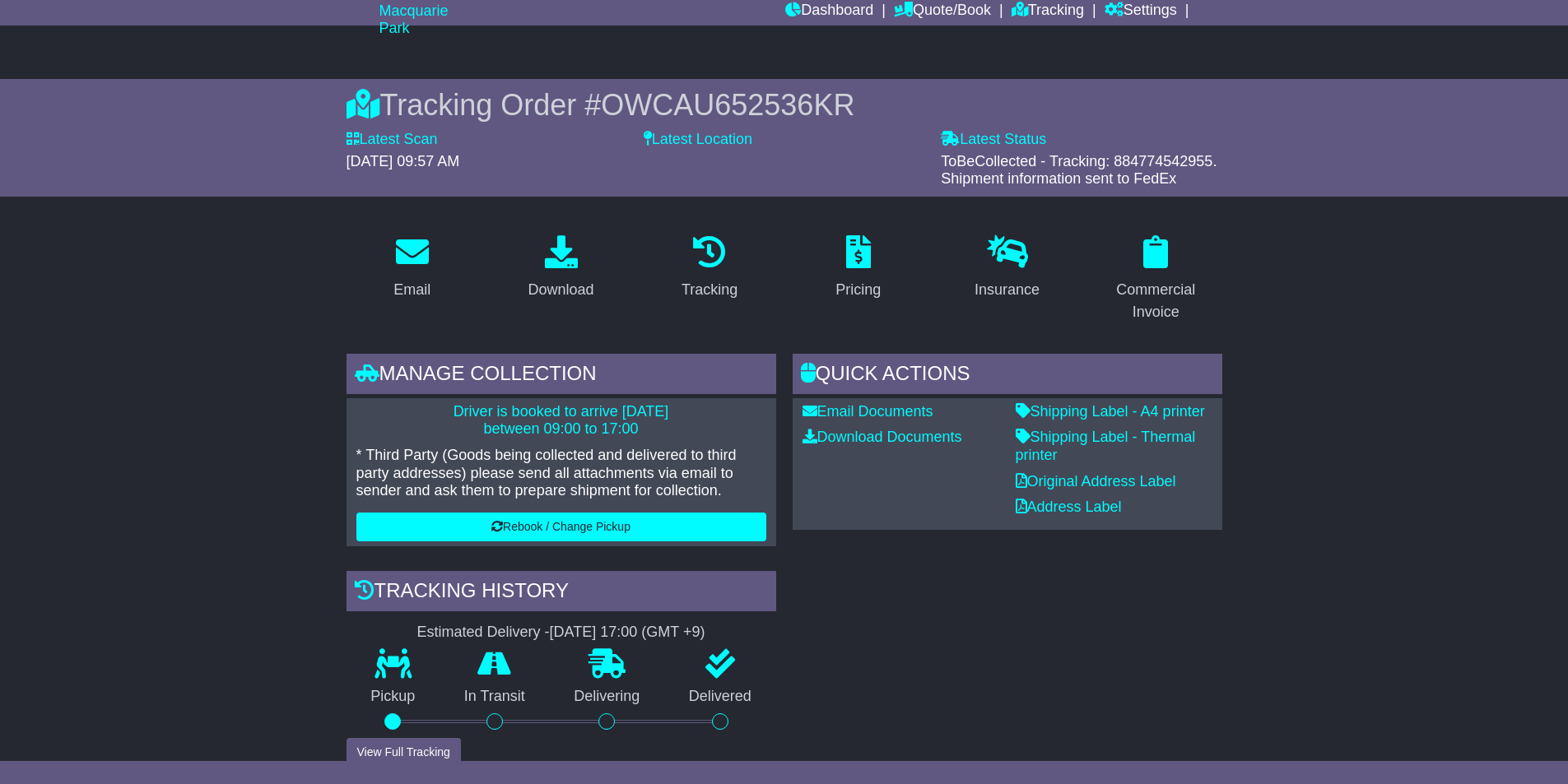
scroll to position [0, 0]
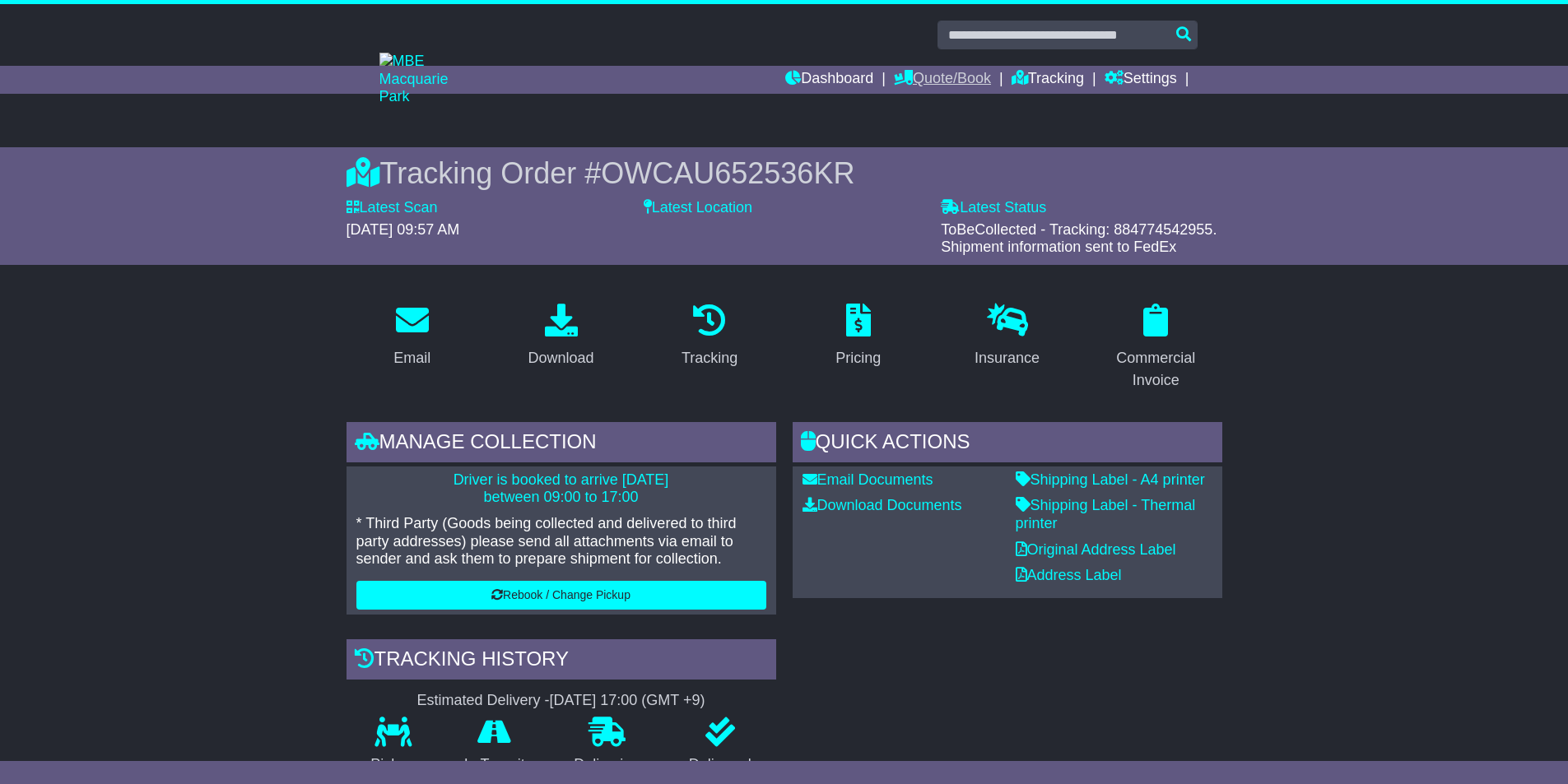
click at [937, 75] on link "Quote/Book" at bounding box center [942, 79] width 97 height 28
click at [1045, 81] on link "Tracking" at bounding box center [1047, 79] width 72 height 28
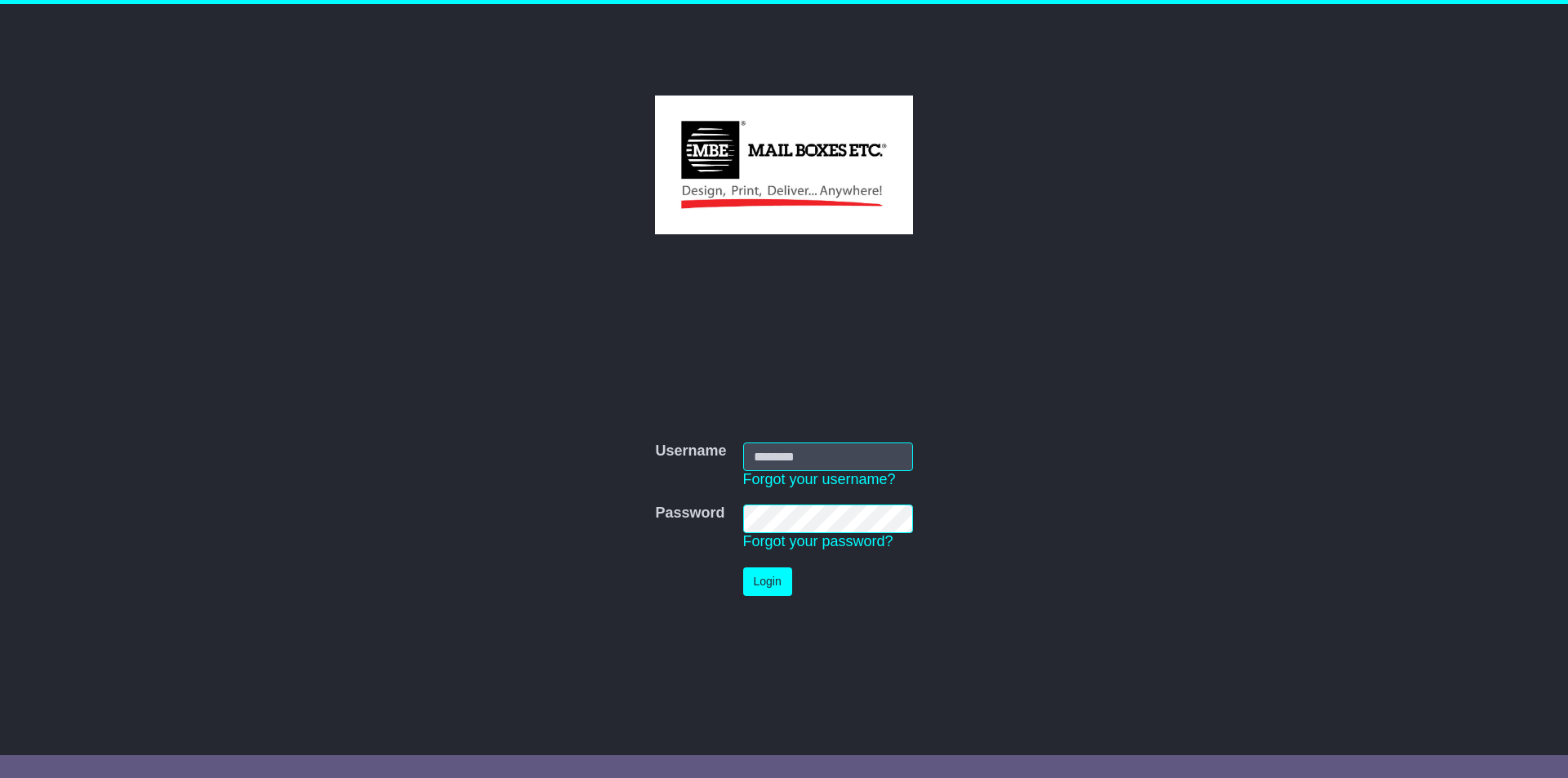
type input "**********"
click at [769, 576] on button "Login" at bounding box center [768, 582] width 49 height 29
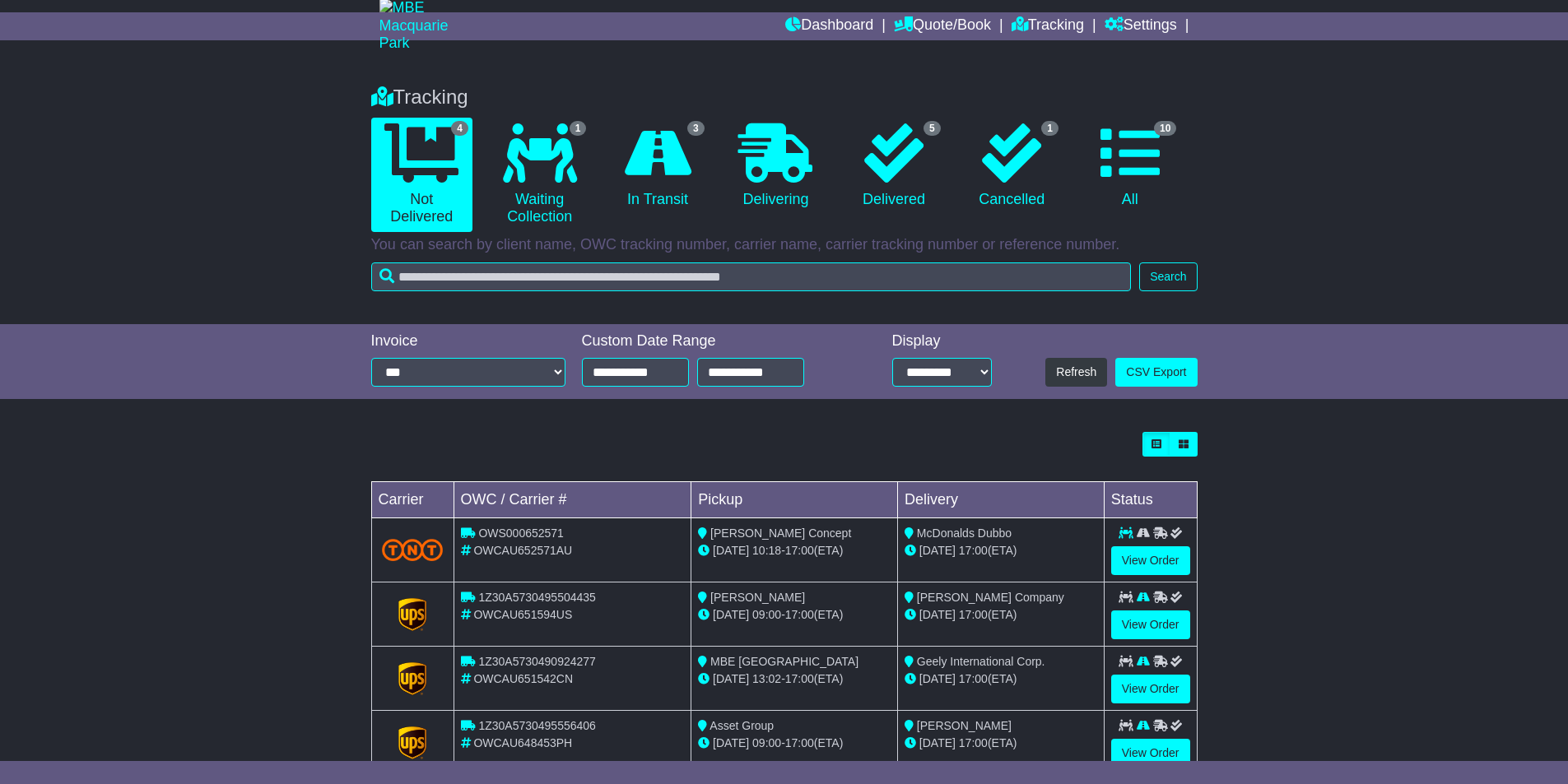
scroll to position [103, 0]
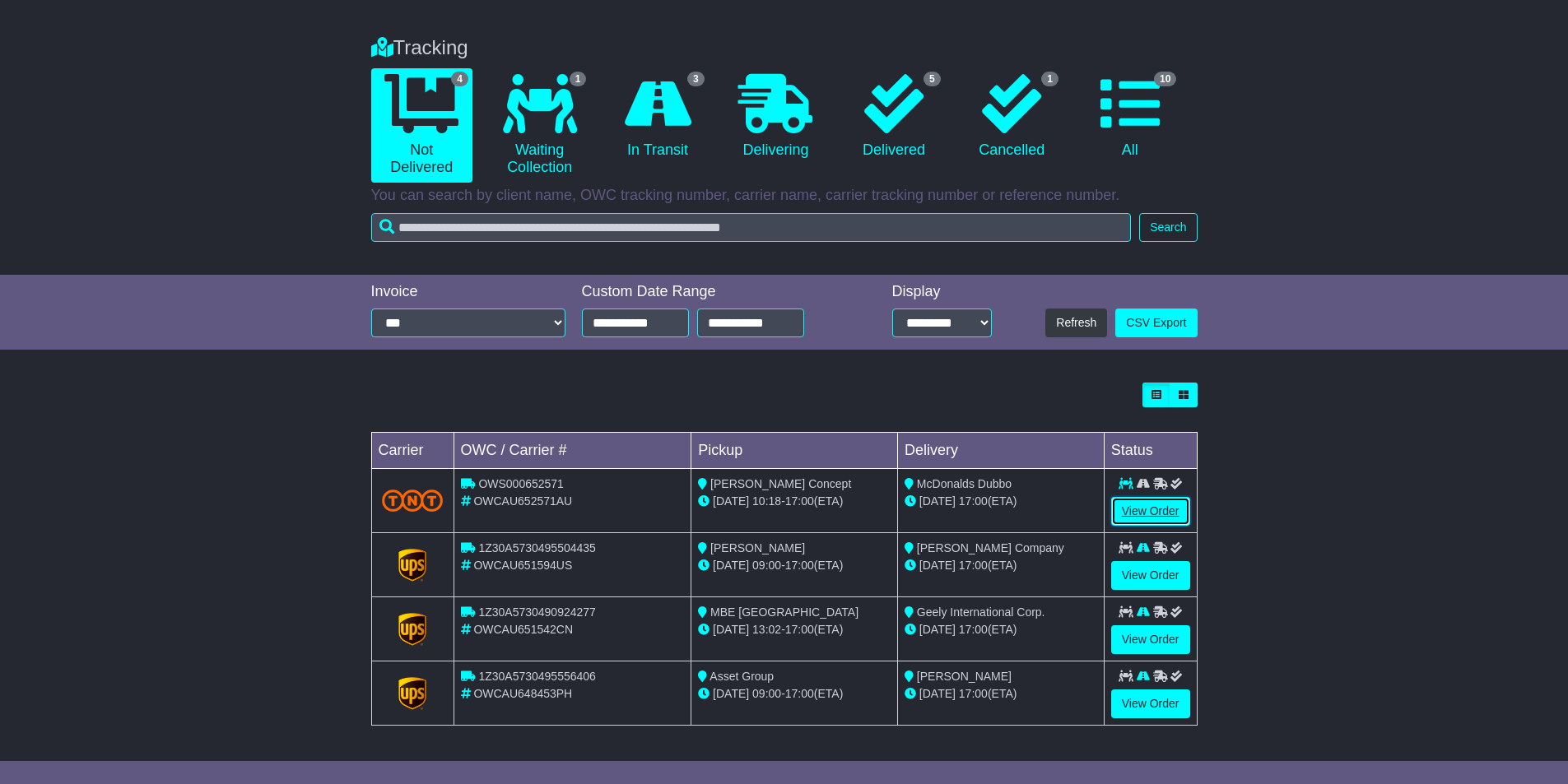
click at [1163, 508] on link "View Order" at bounding box center [1150, 512] width 79 height 29
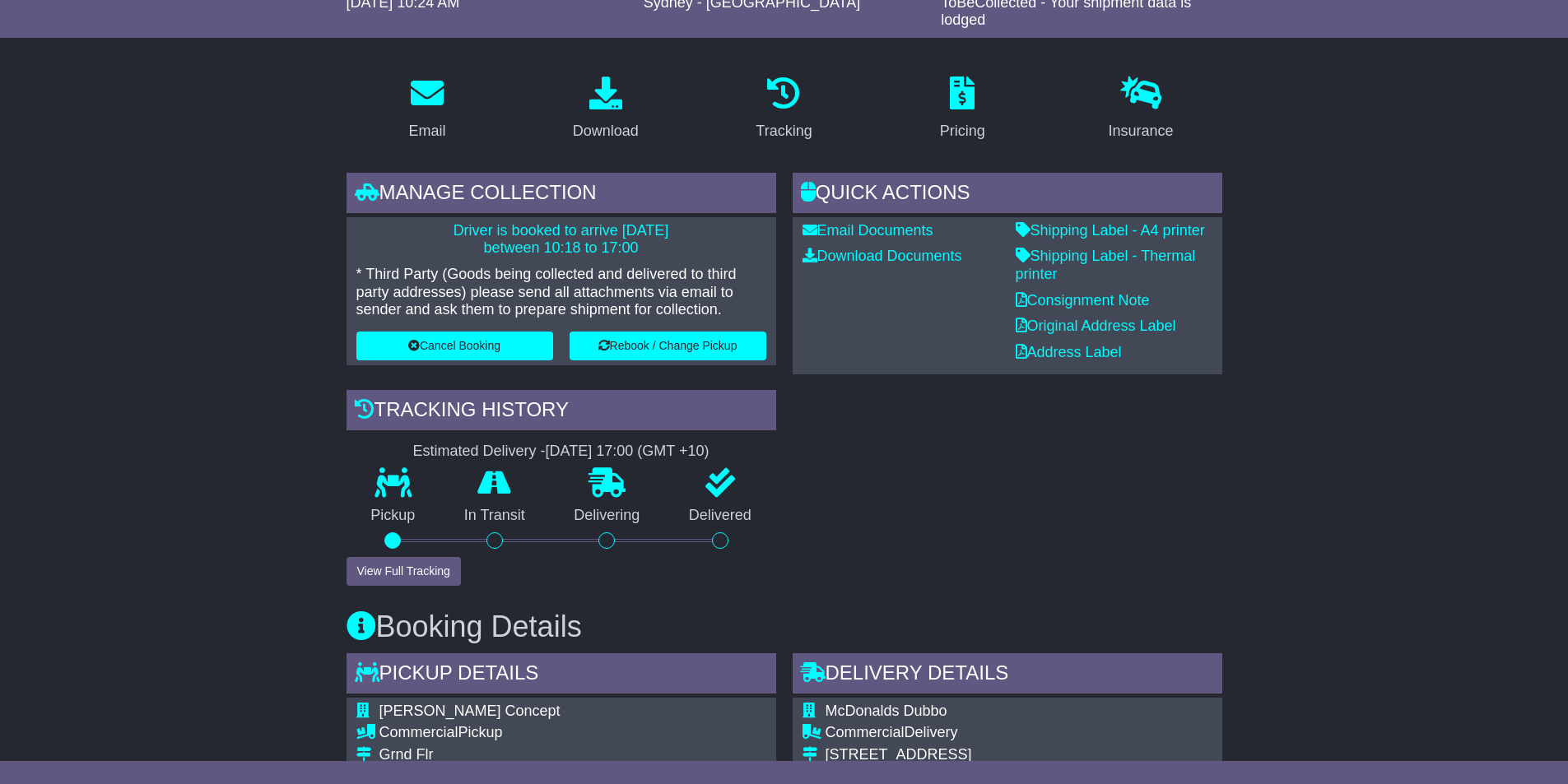
scroll to position [247, 0]
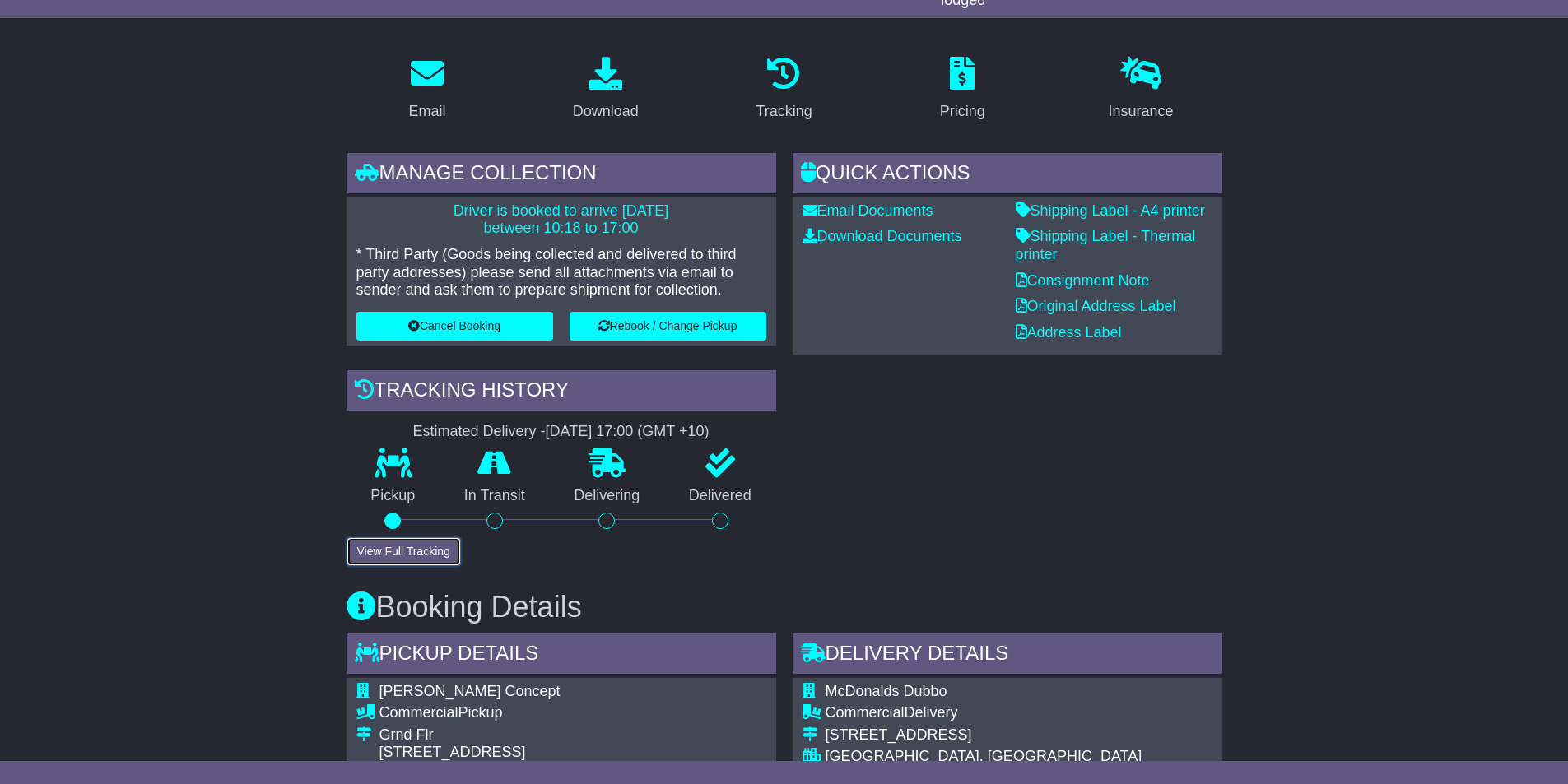
click at [442, 550] on button "View Full Tracking" at bounding box center [403, 552] width 114 height 29
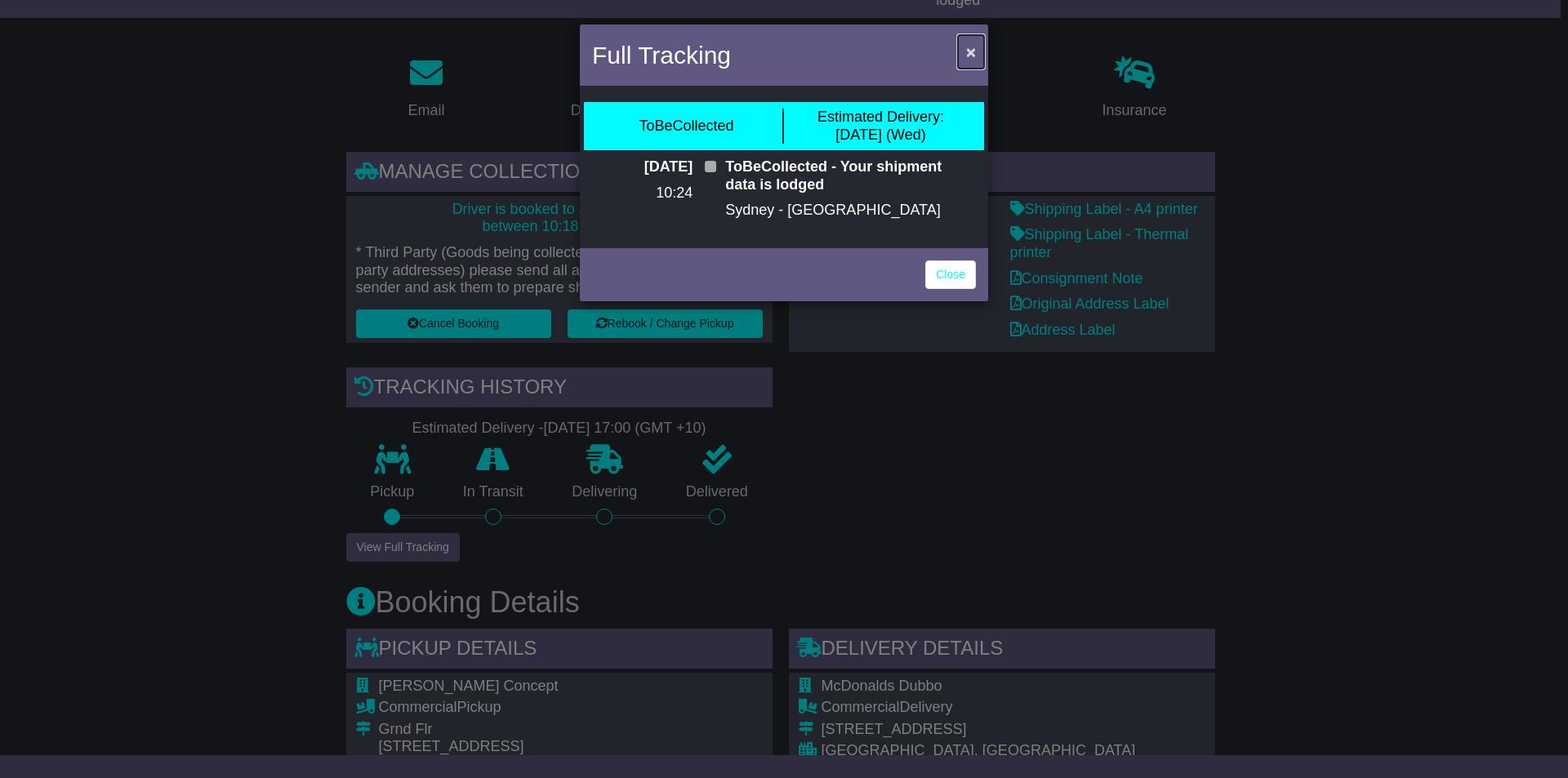
click at [972, 52] on span "×" at bounding box center [971, 52] width 10 height 19
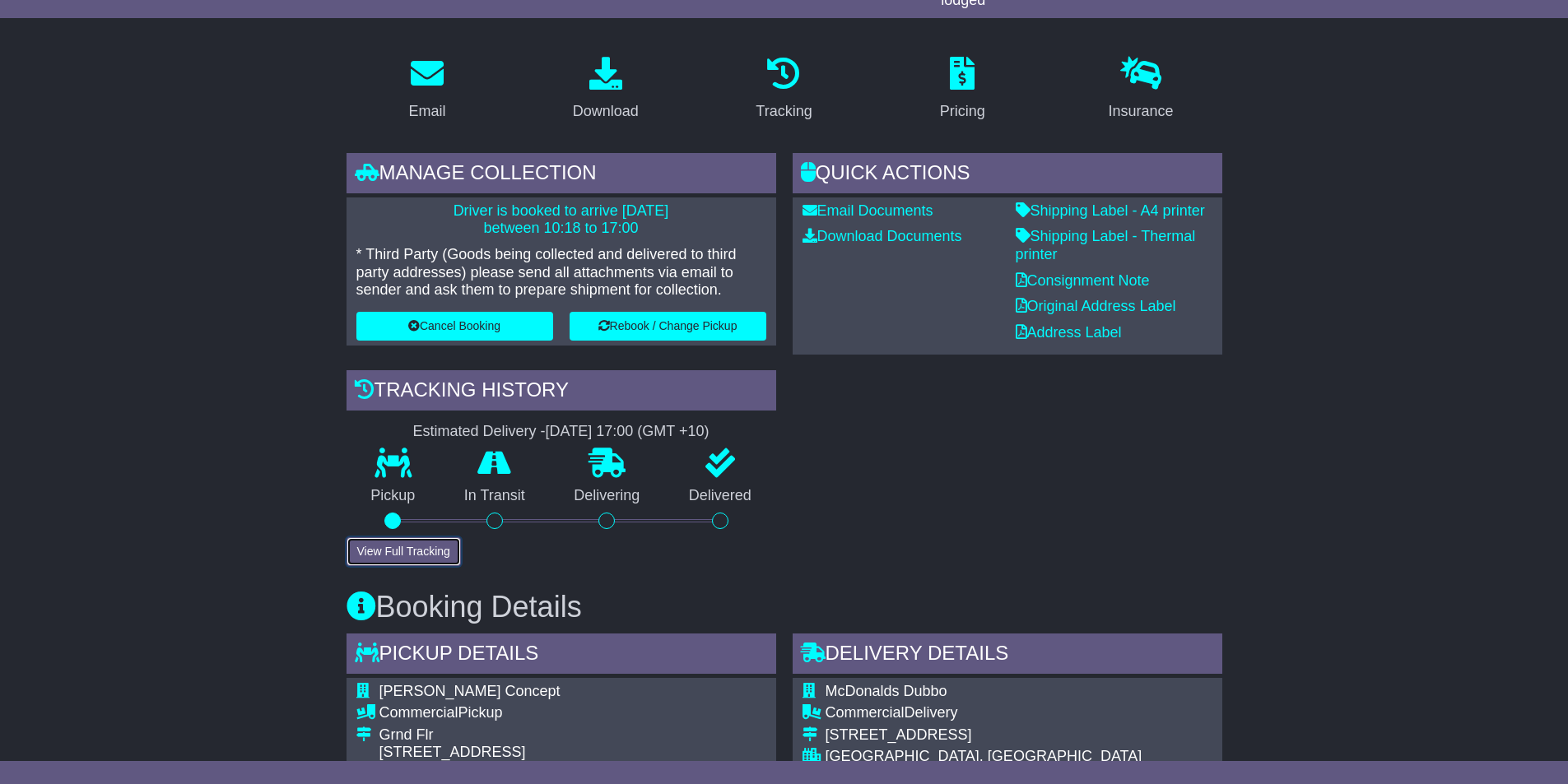
scroll to position [0, 0]
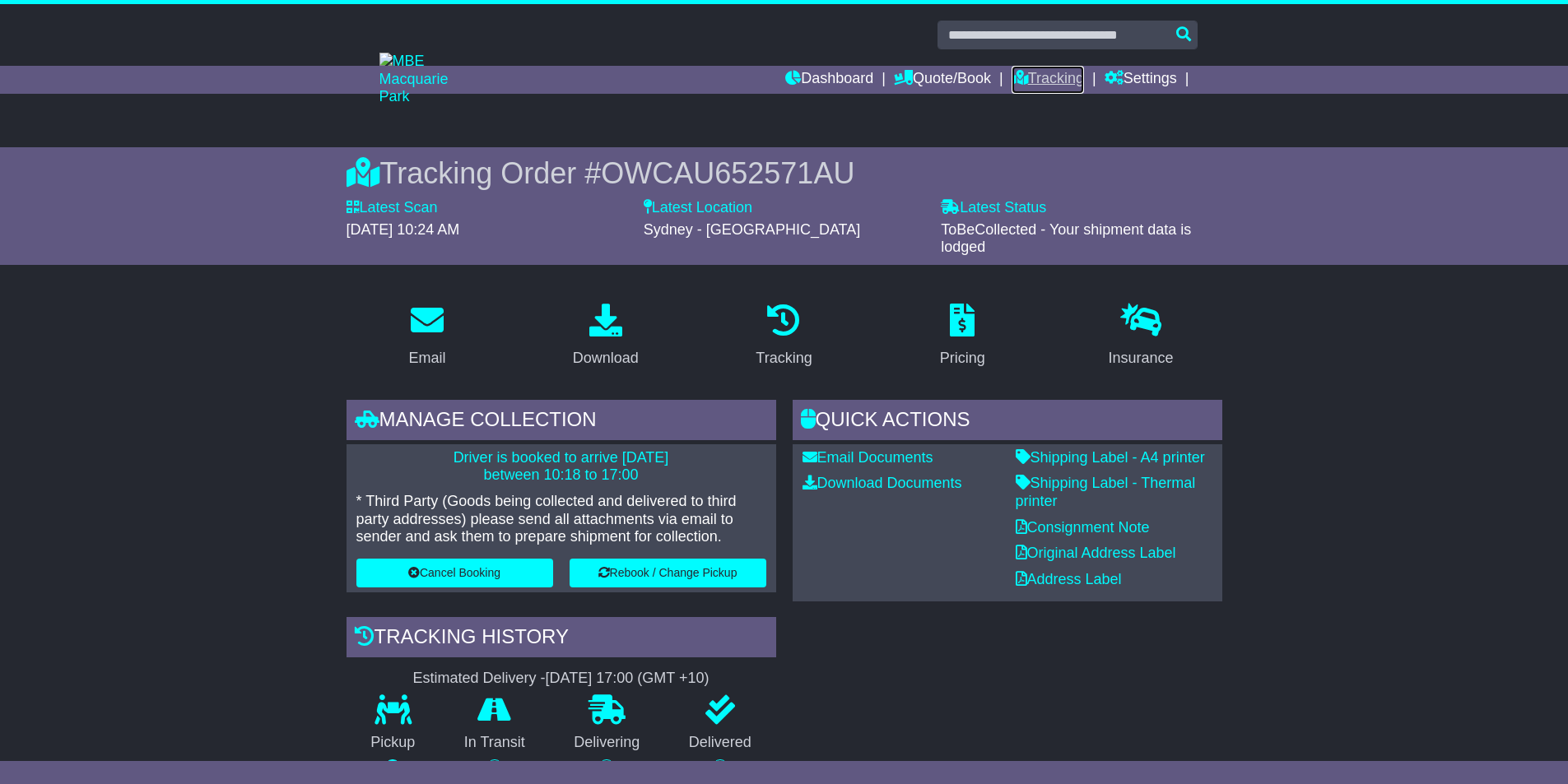
click at [1050, 80] on link "Tracking" at bounding box center [1047, 79] width 72 height 28
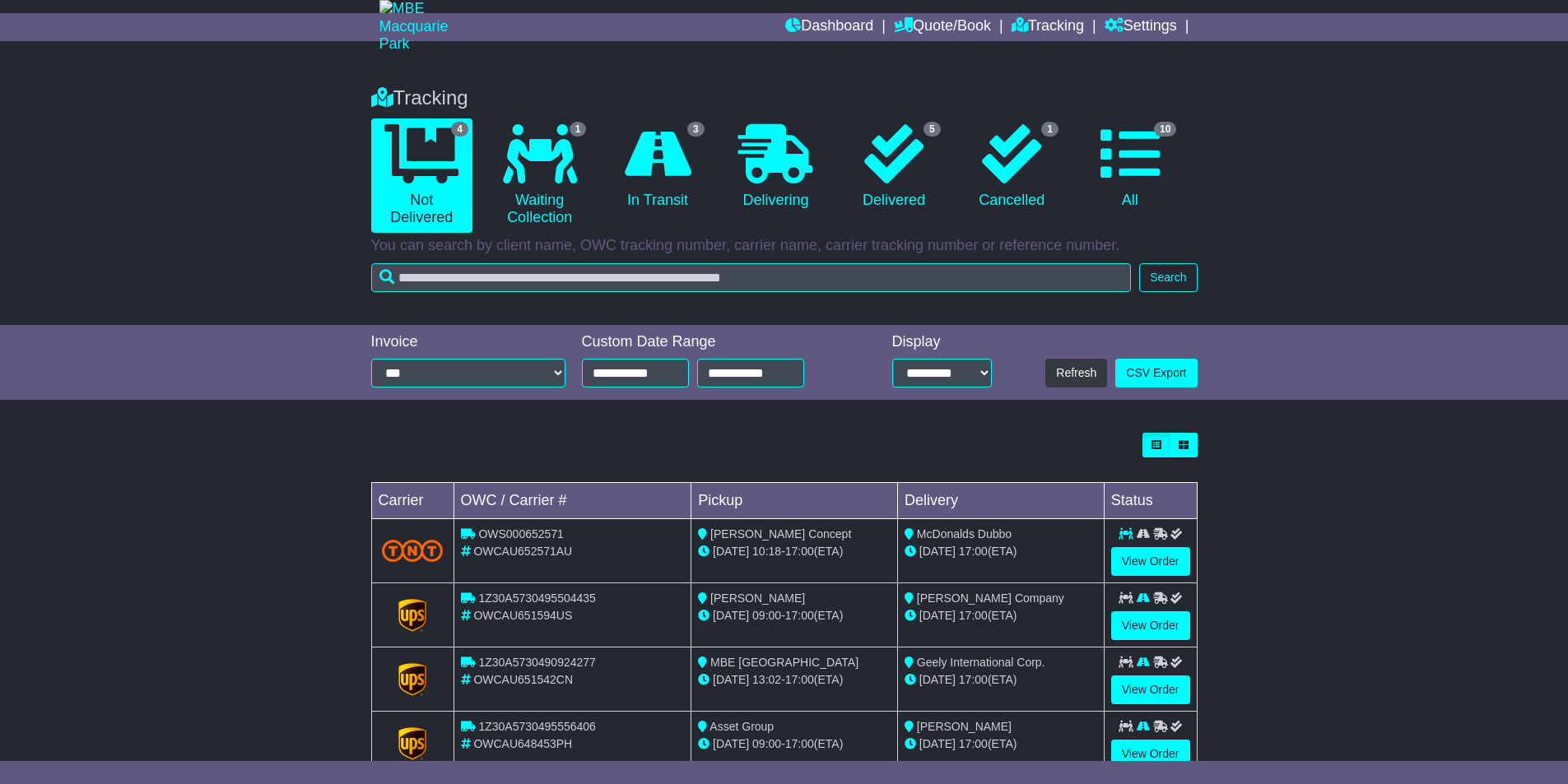
scroll to position [103, 0]
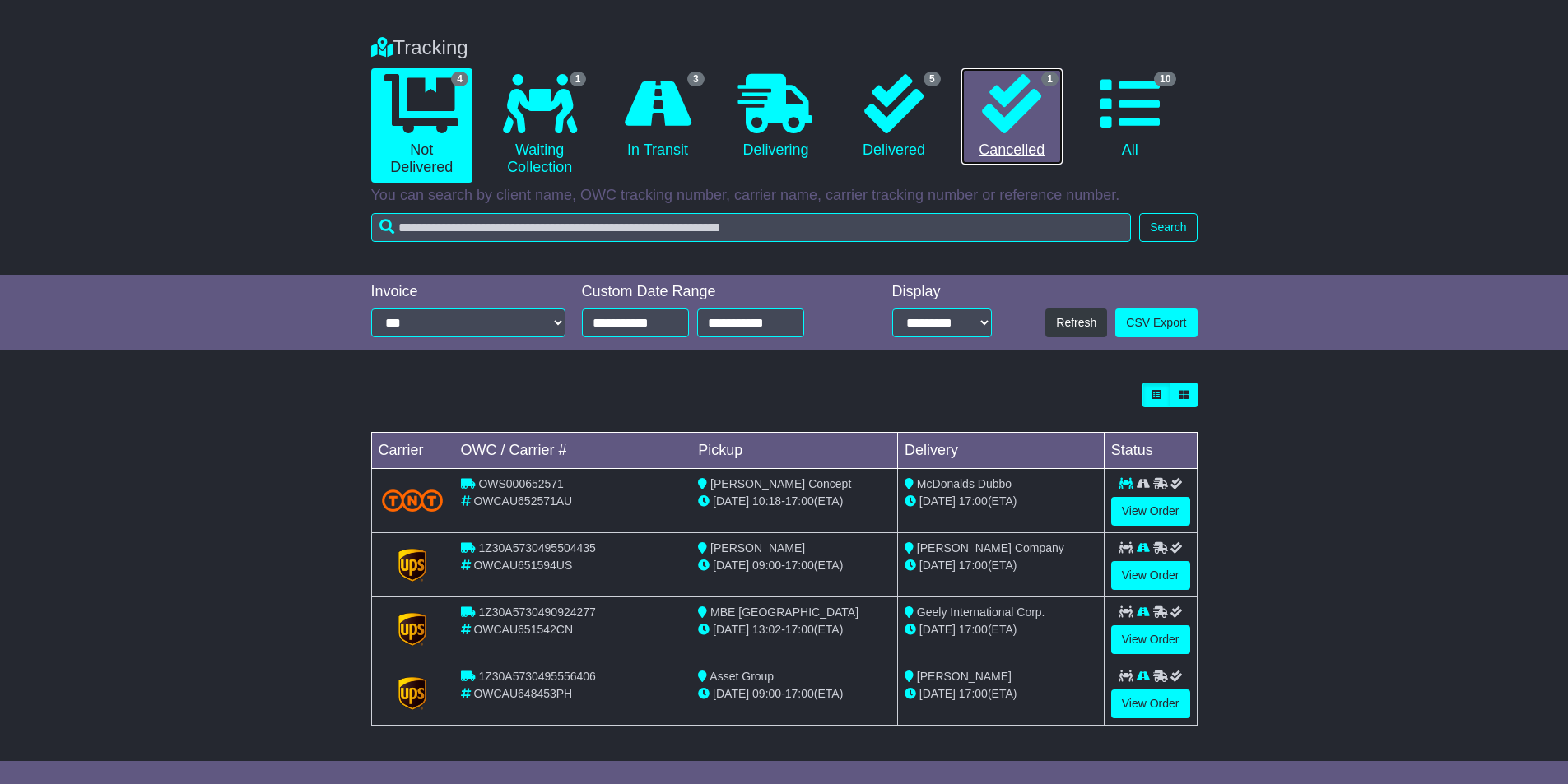
click at [1008, 99] on icon at bounding box center [1011, 103] width 59 height 59
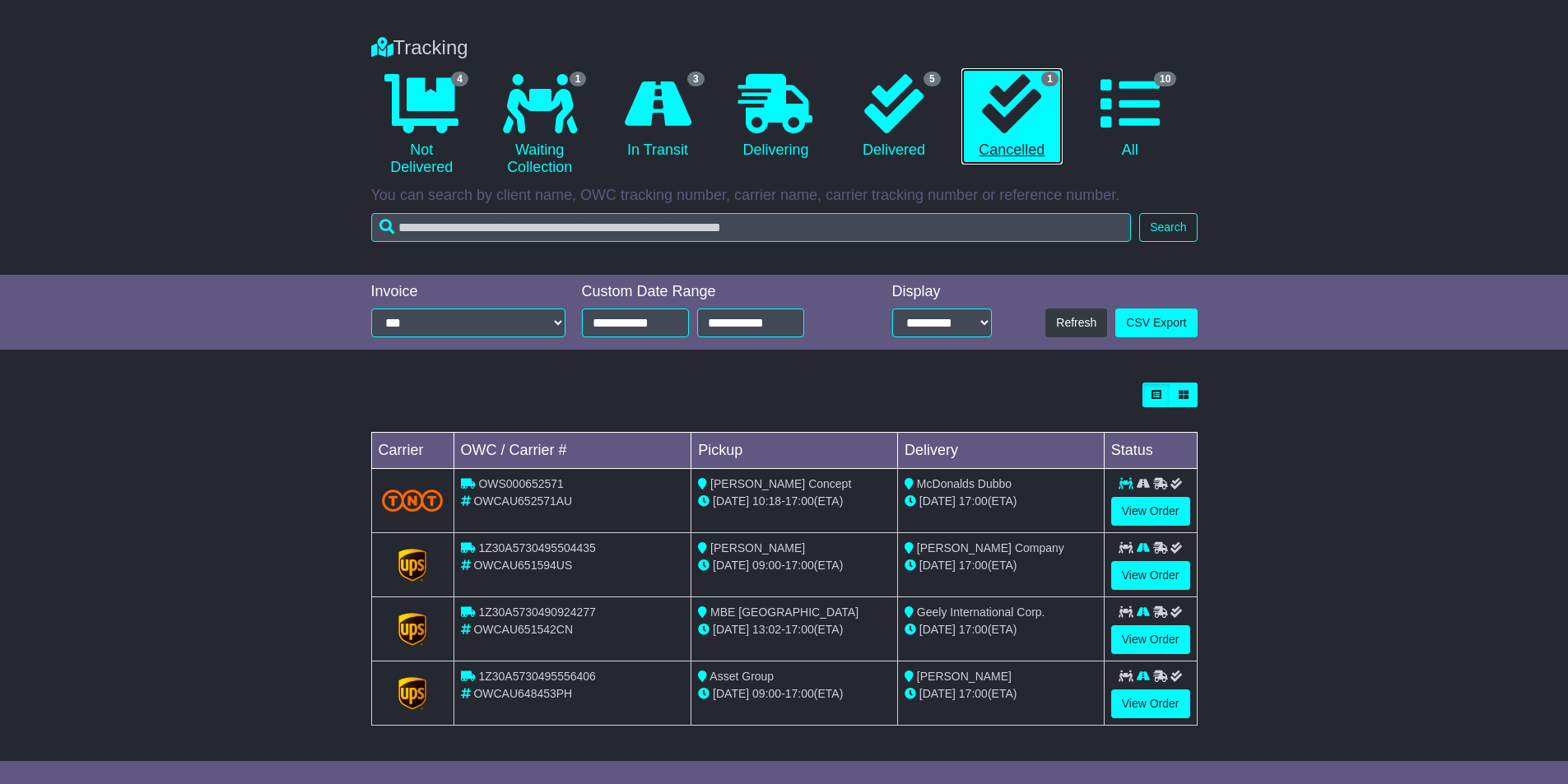
scroll to position [0, 0]
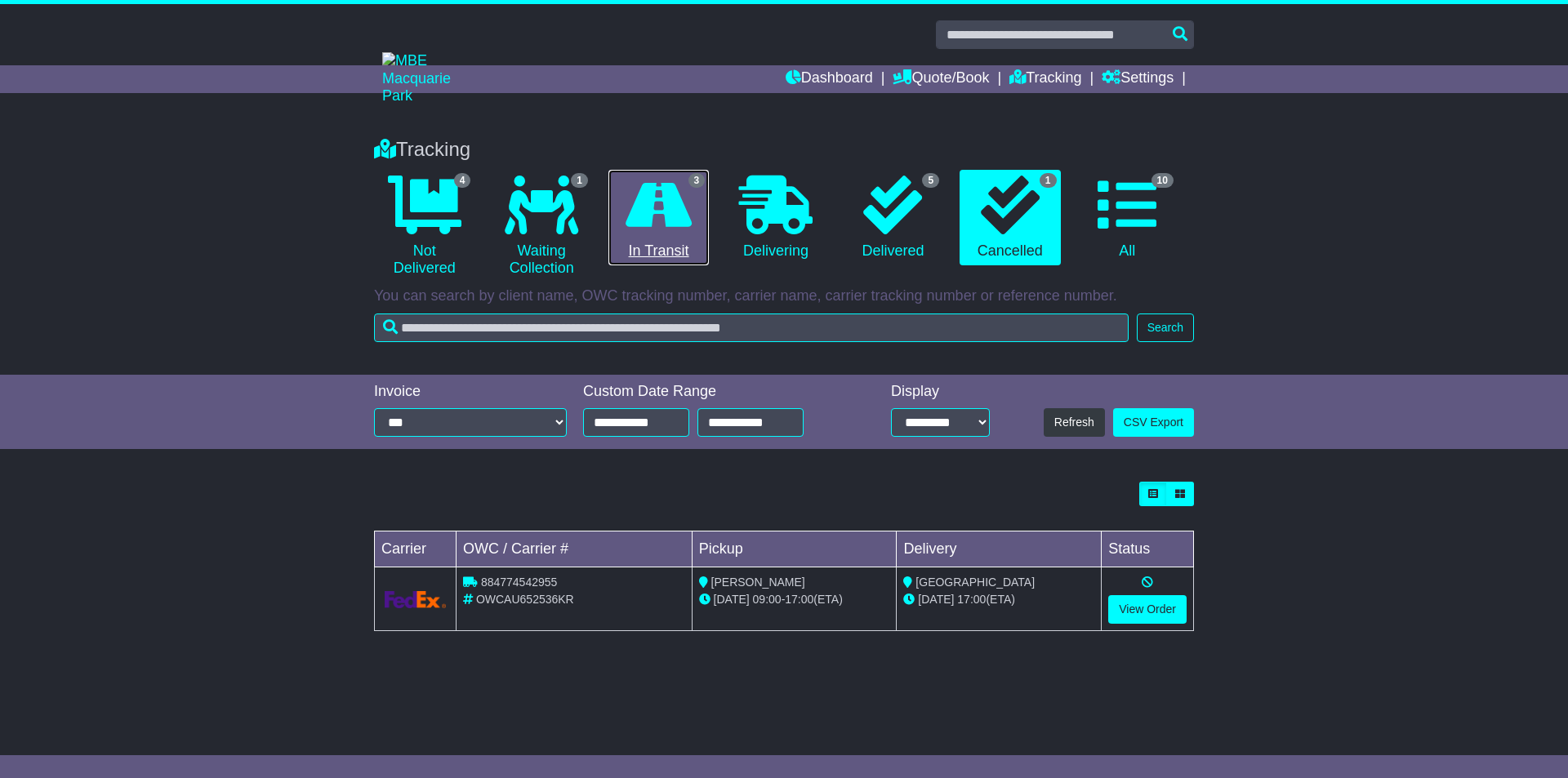
click at [651, 209] on icon at bounding box center [659, 205] width 66 height 59
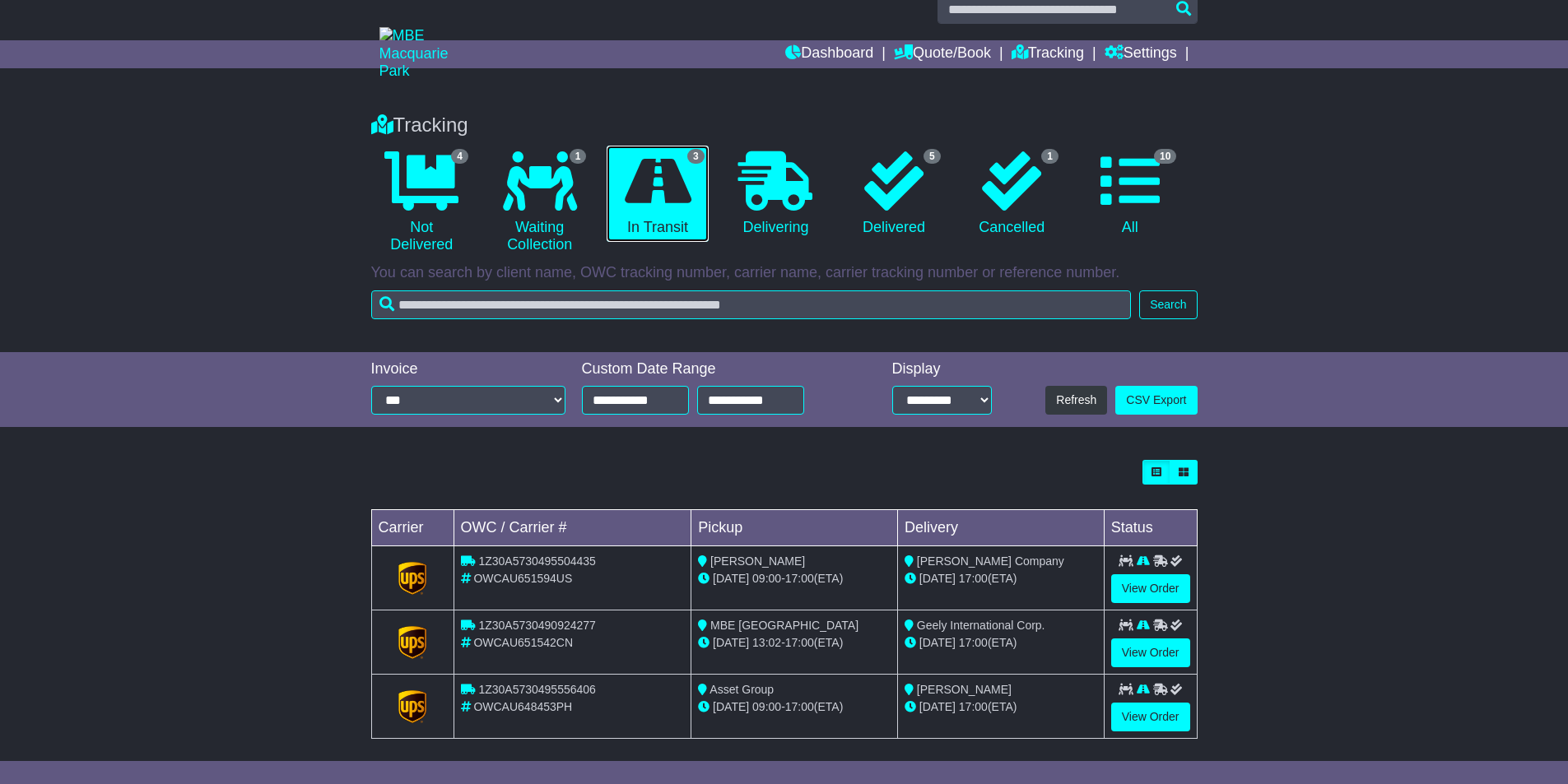
scroll to position [38, 0]
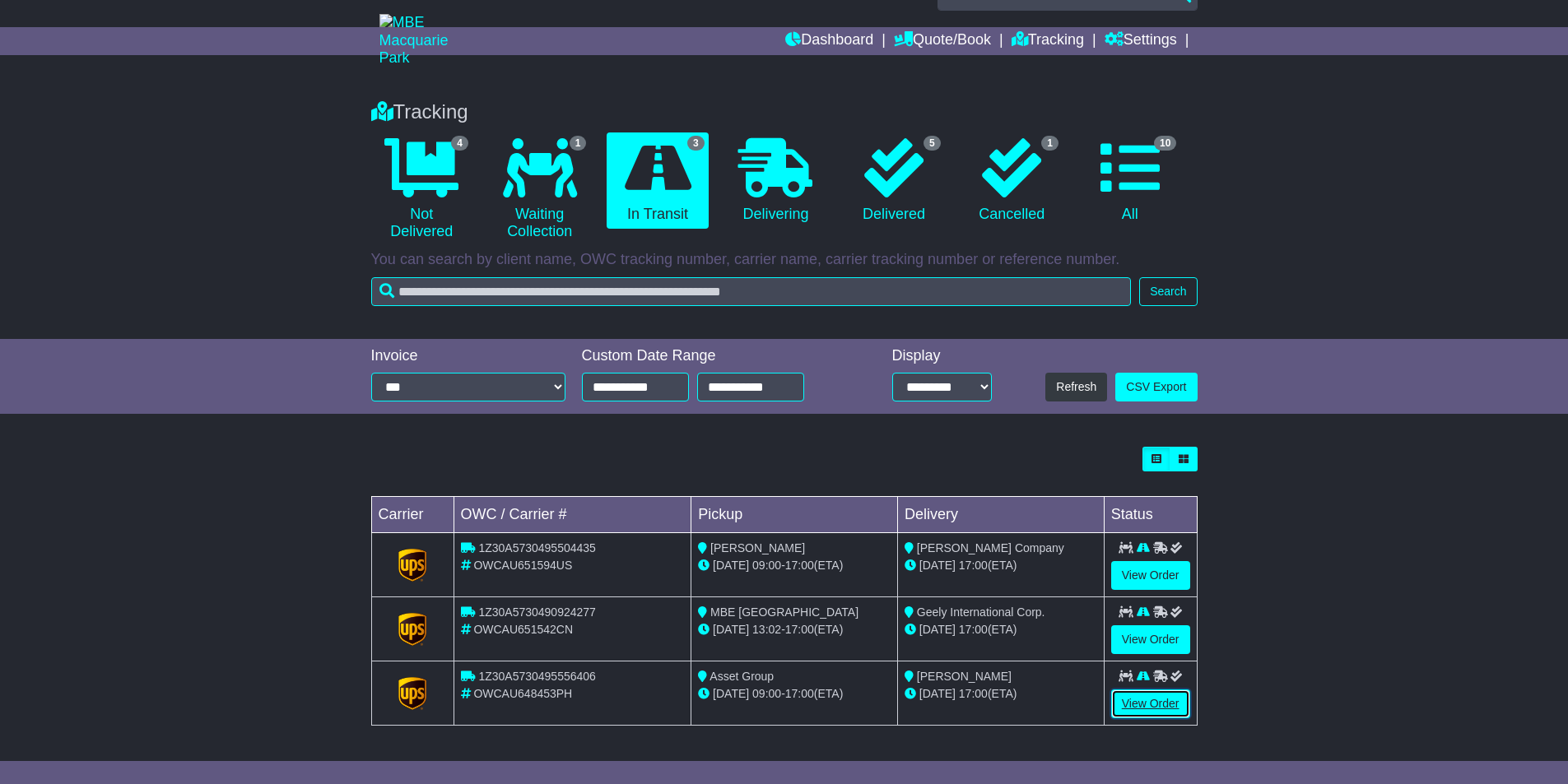
click at [1164, 701] on link "View Order" at bounding box center [1150, 705] width 79 height 29
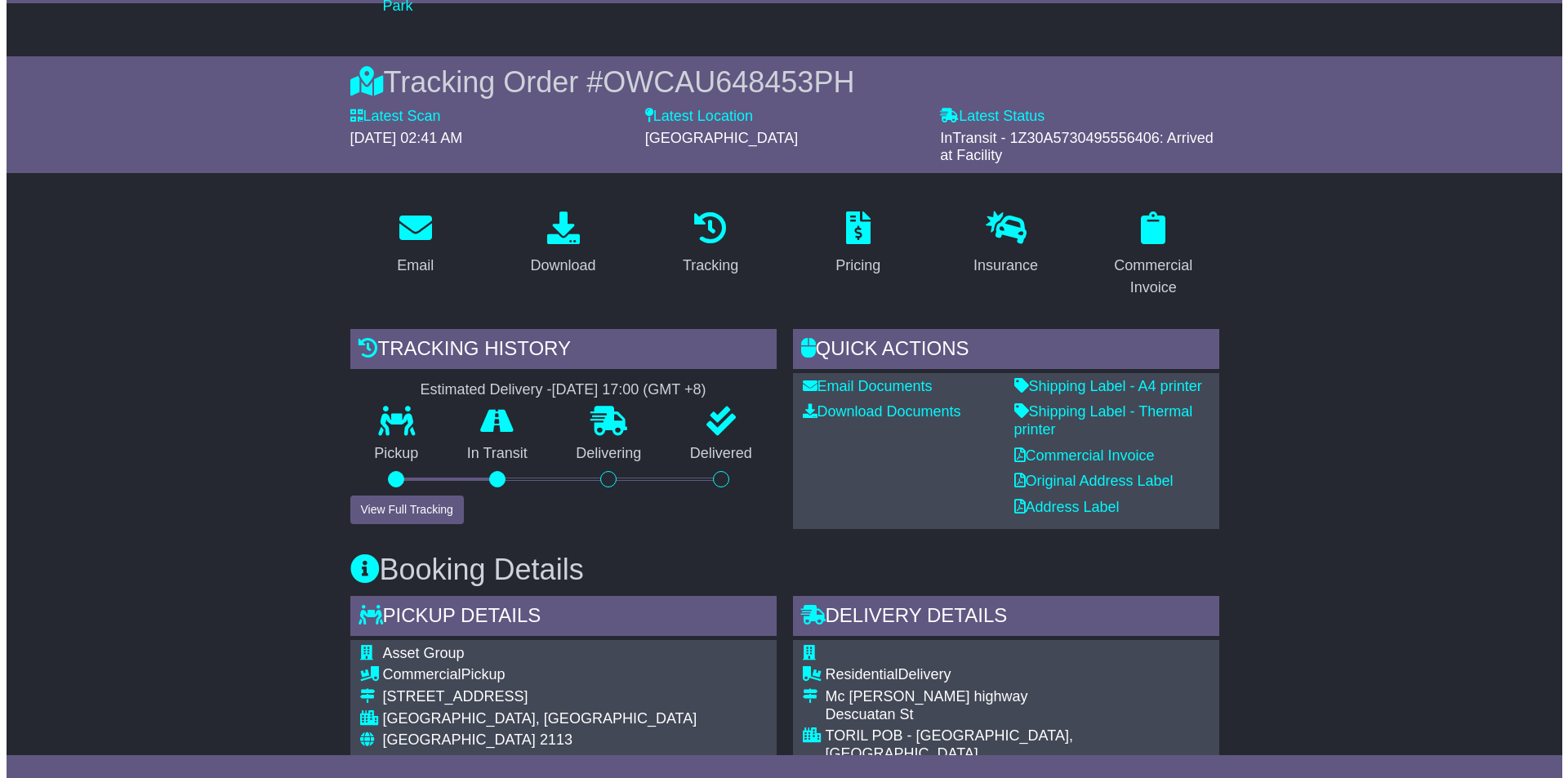
scroll to position [245, 0]
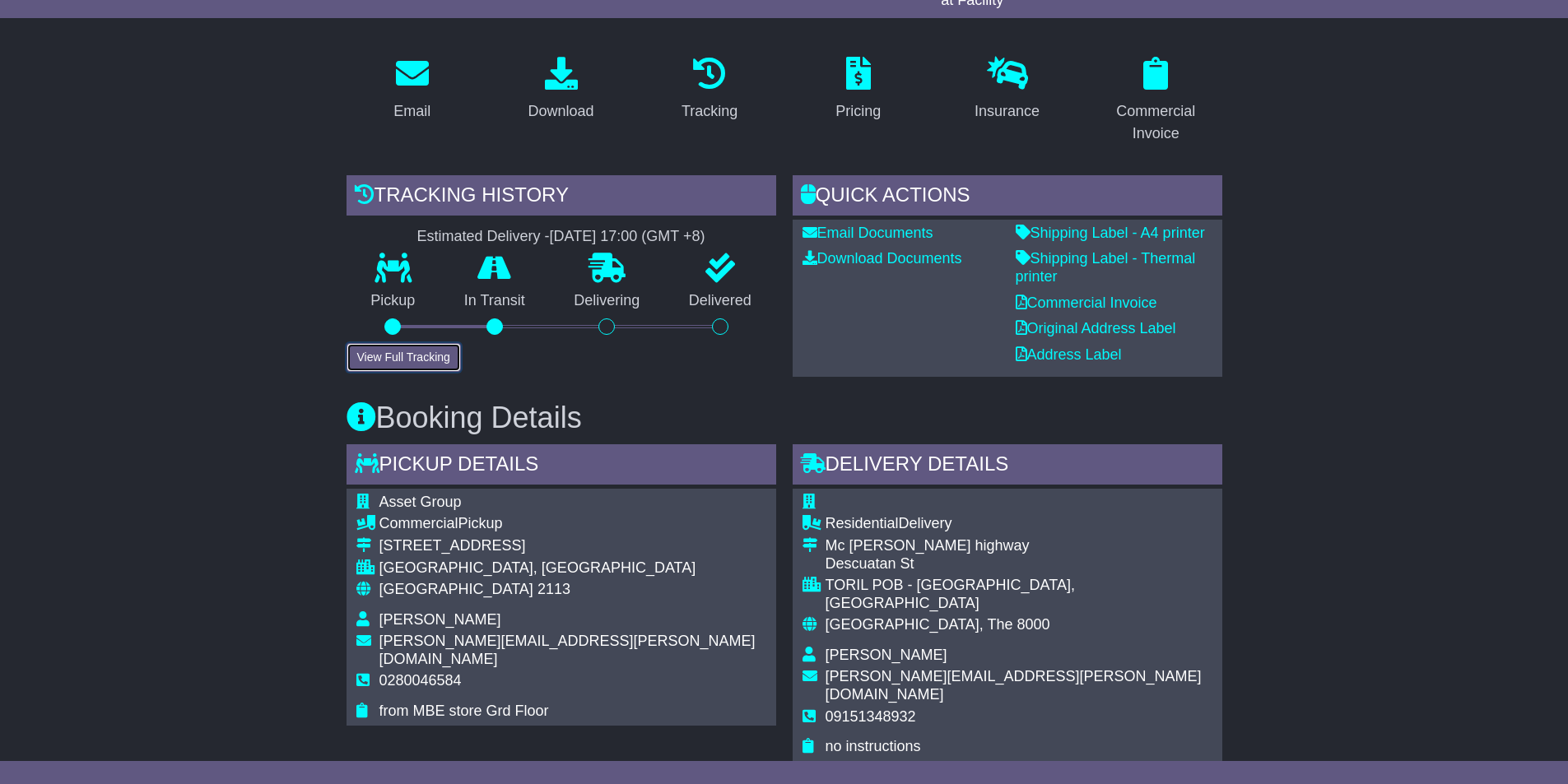
click at [414, 356] on button "View Full Tracking" at bounding box center [403, 358] width 114 height 29
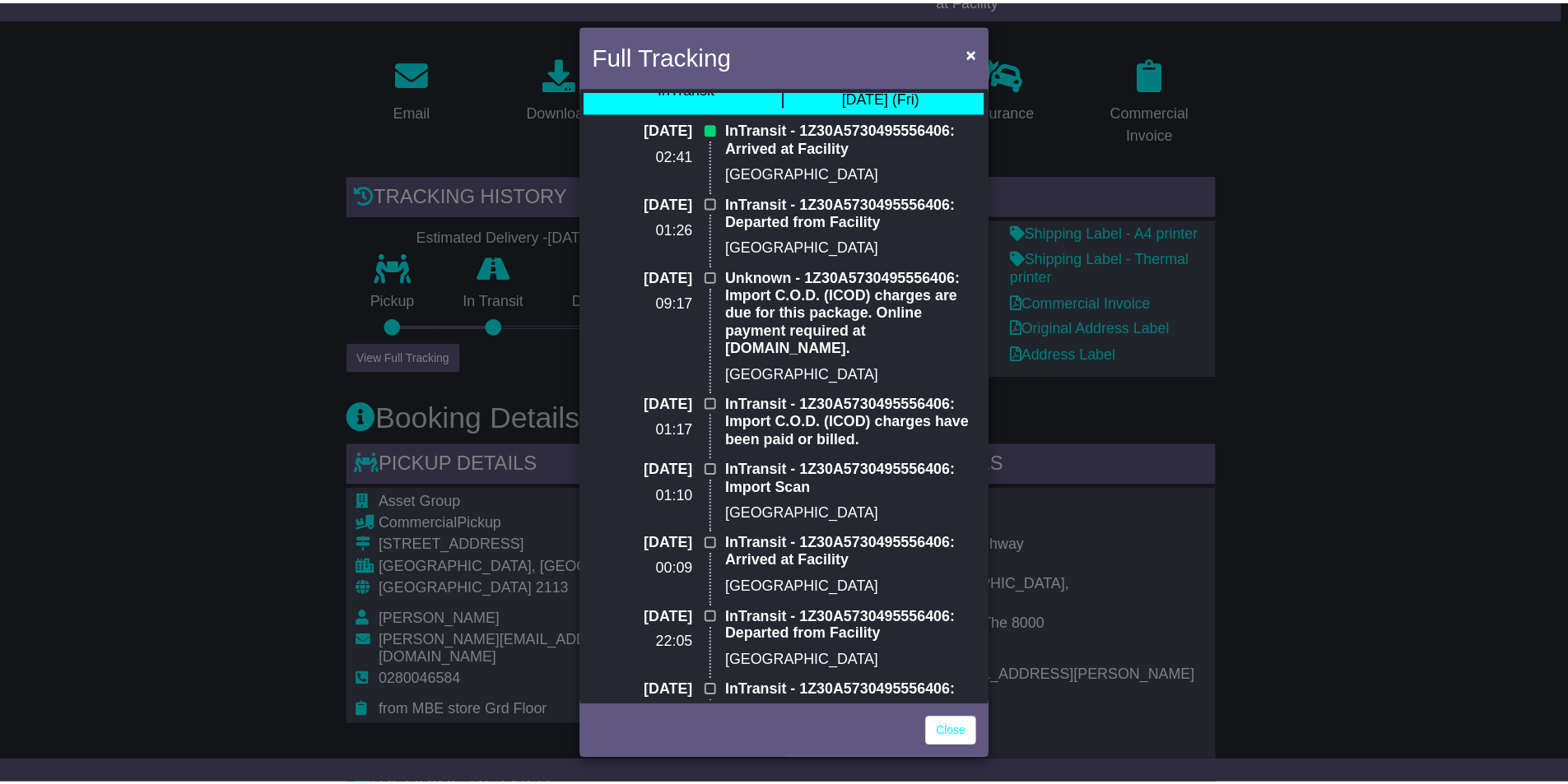
scroll to position [0, 0]
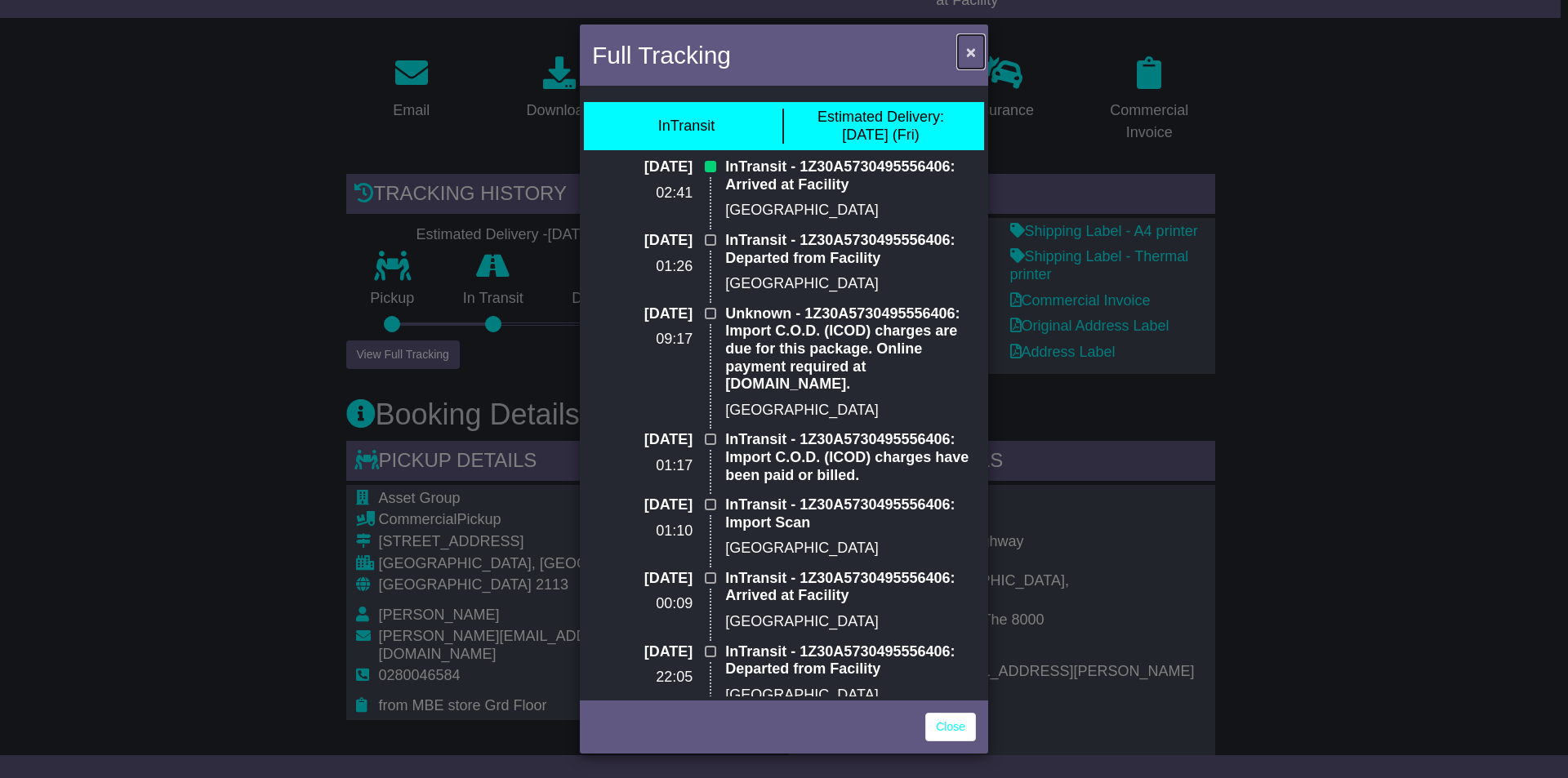
click at [974, 45] on span "×" at bounding box center [971, 52] width 10 height 19
